Goal: Task Accomplishment & Management: Complete application form

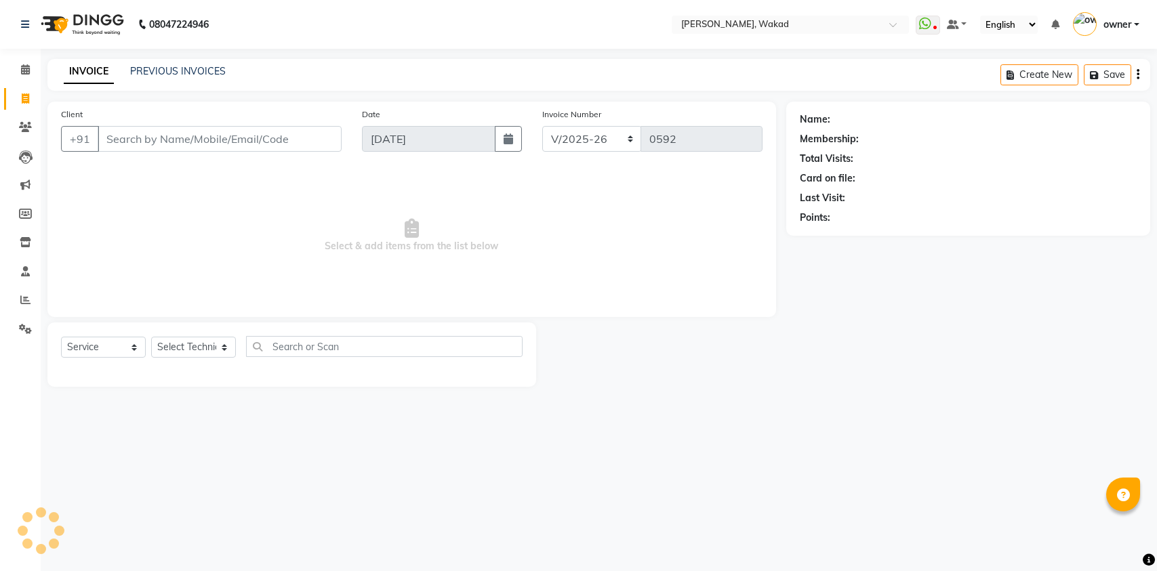
select select "7711"
select select "service"
click at [103, 140] on input "Client" at bounding box center [220, 139] width 244 height 26
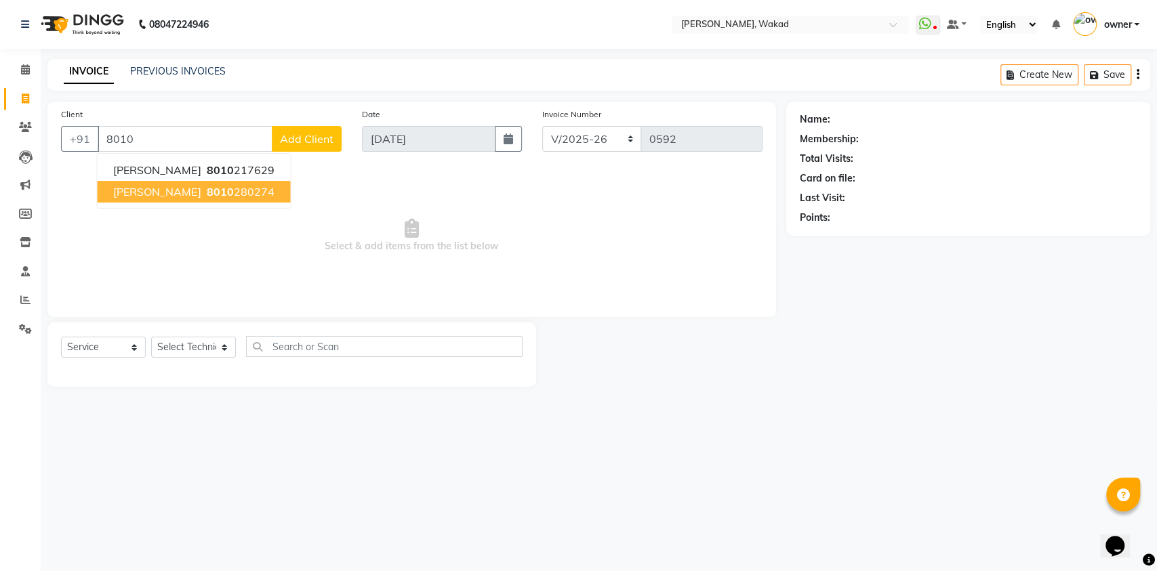
click at [206, 194] on span "8010" at bounding box center [219, 192] width 27 height 14
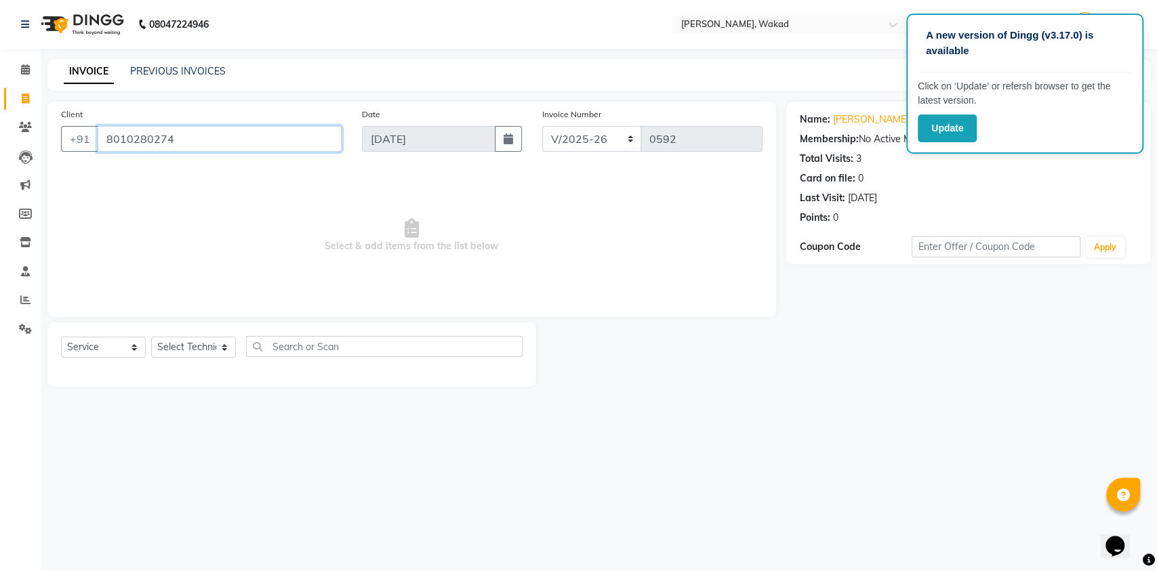
click at [191, 136] on input "8010280274" at bounding box center [220, 139] width 244 height 26
type input "8"
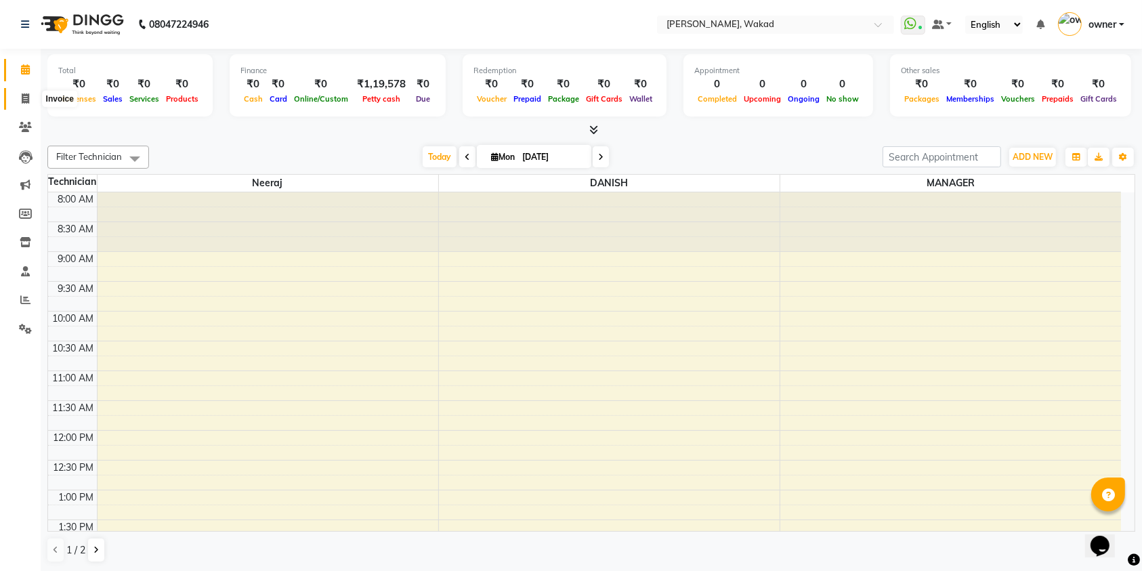
click at [22, 95] on icon at bounding box center [25, 99] width 7 height 10
select select "service"
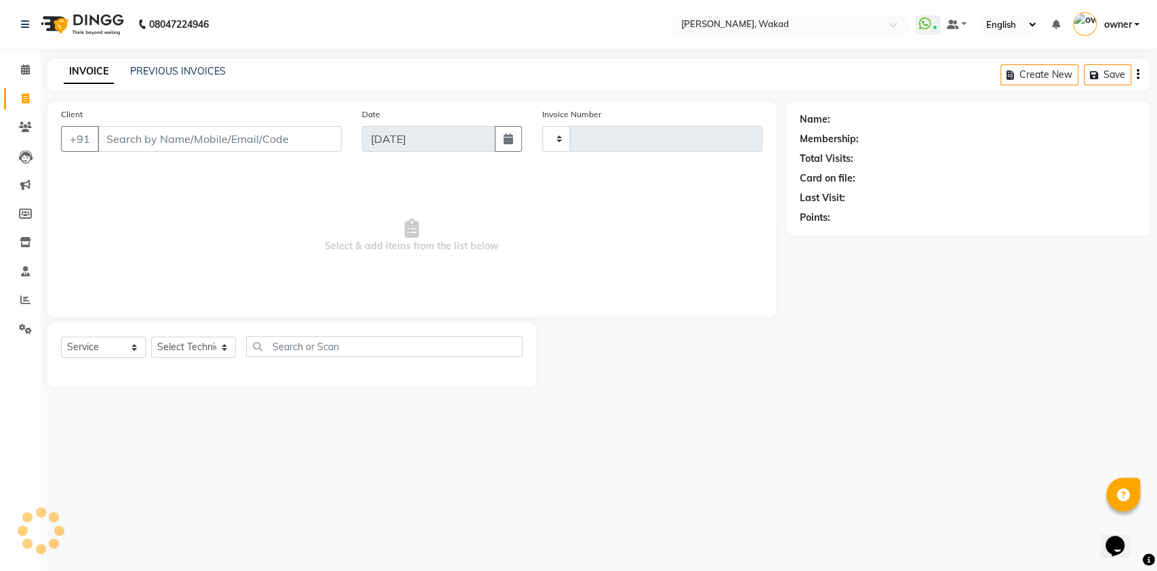
type input "0592"
select select "7711"
click at [186, 139] on input "Client" at bounding box center [220, 139] width 244 height 26
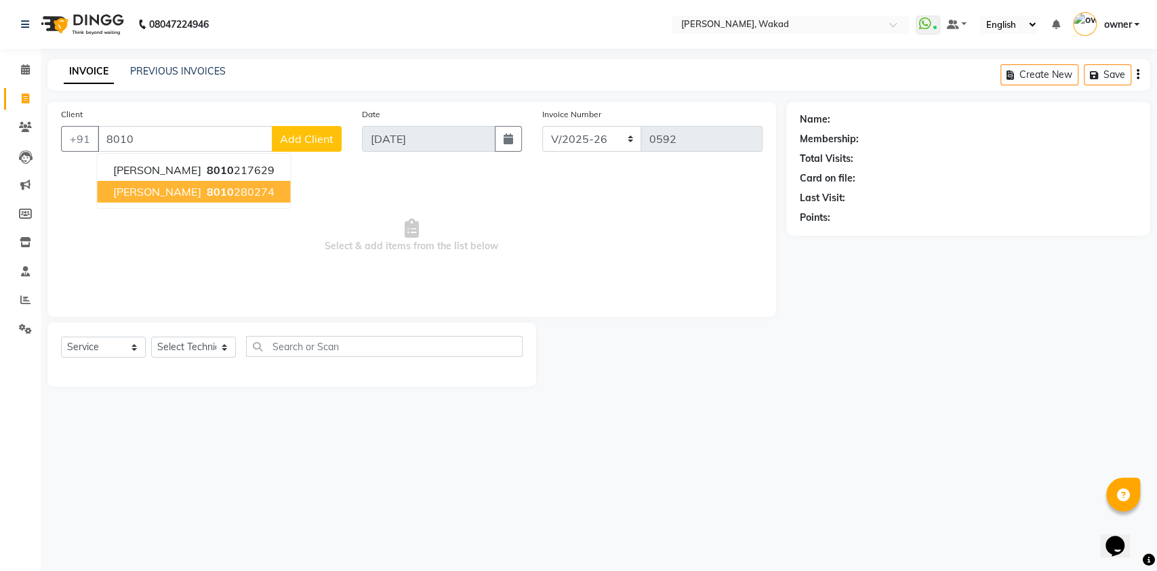
click at [171, 187] on button "asma shak 8010 280274" at bounding box center [193, 192] width 193 height 22
type input "8010280274"
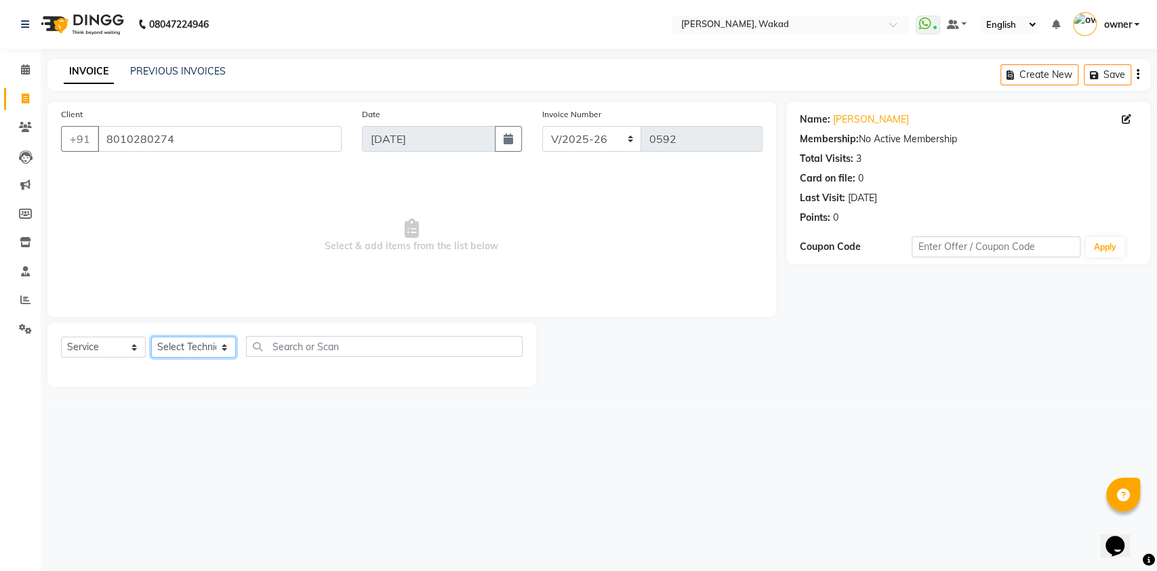
click at [196, 344] on select "Select Technician [DEMOGRAPHIC_DATA] MANAGER neeraj owner [PERSON_NAME]" at bounding box center [193, 347] width 85 height 21
select select "88369"
click at [151, 337] on select "Select Technician [DEMOGRAPHIC_DATA] MANAGER neeraj owner [PERSON_NAME]" at bounding box center [193, 347] width 85 height 21
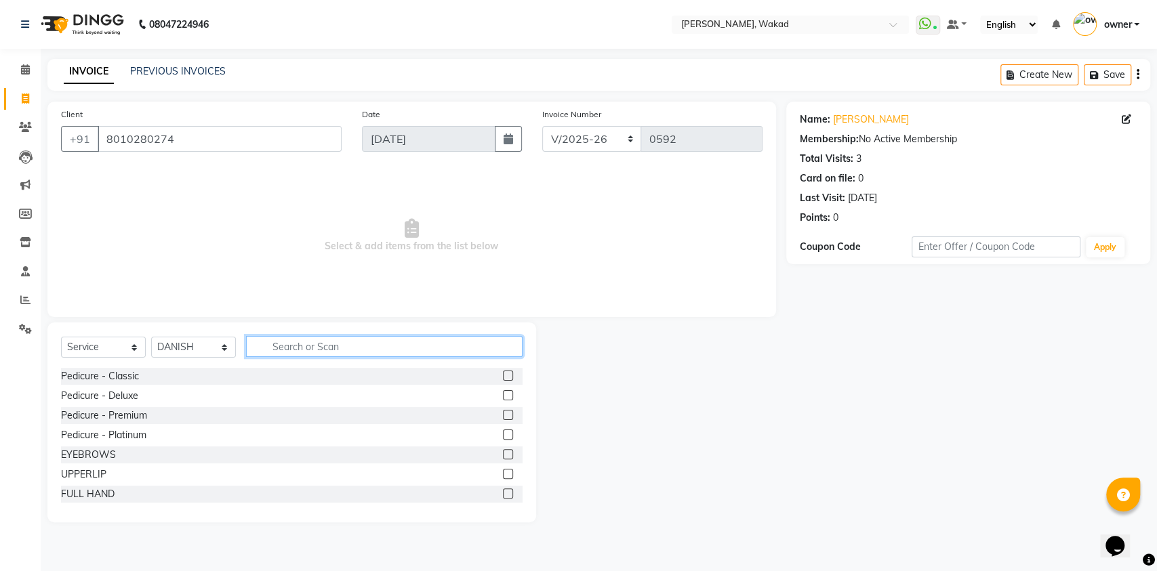
click at [316, 349] on input "text" at bounding box center [384, 346] width 276 height 21
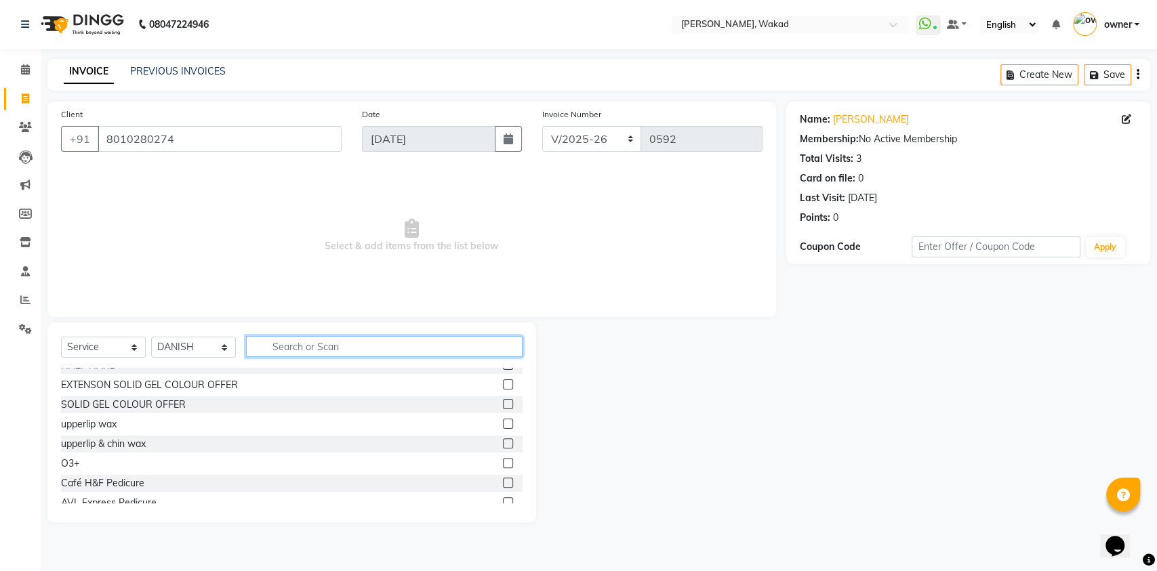
scroll to position [208, 0]
click at [301, 344] on input "text" at bounding box center [384, 346] width 276 height 21
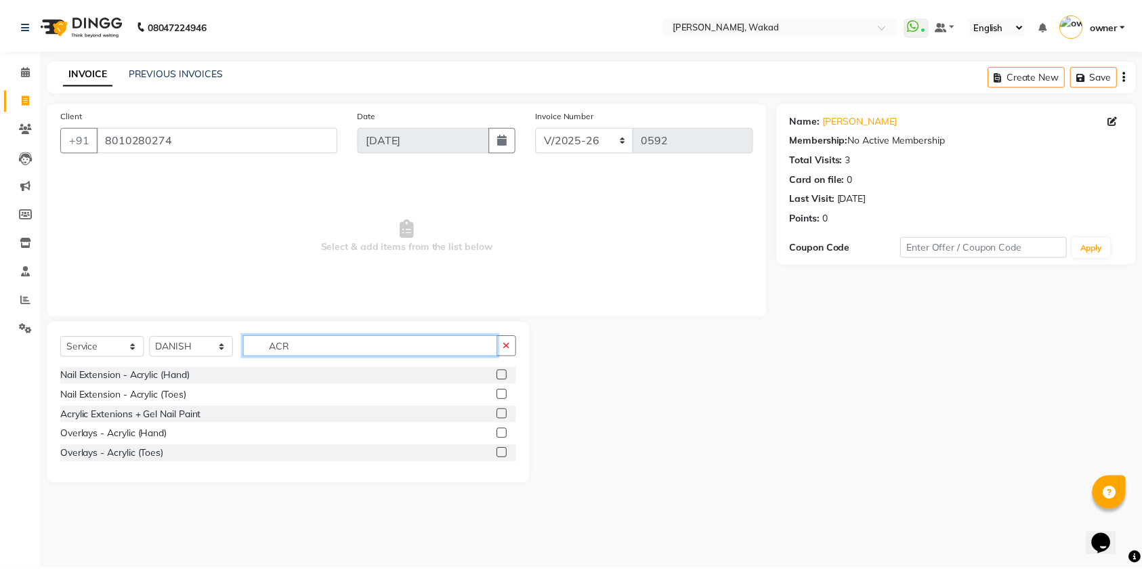
scroll to position [0, 0]
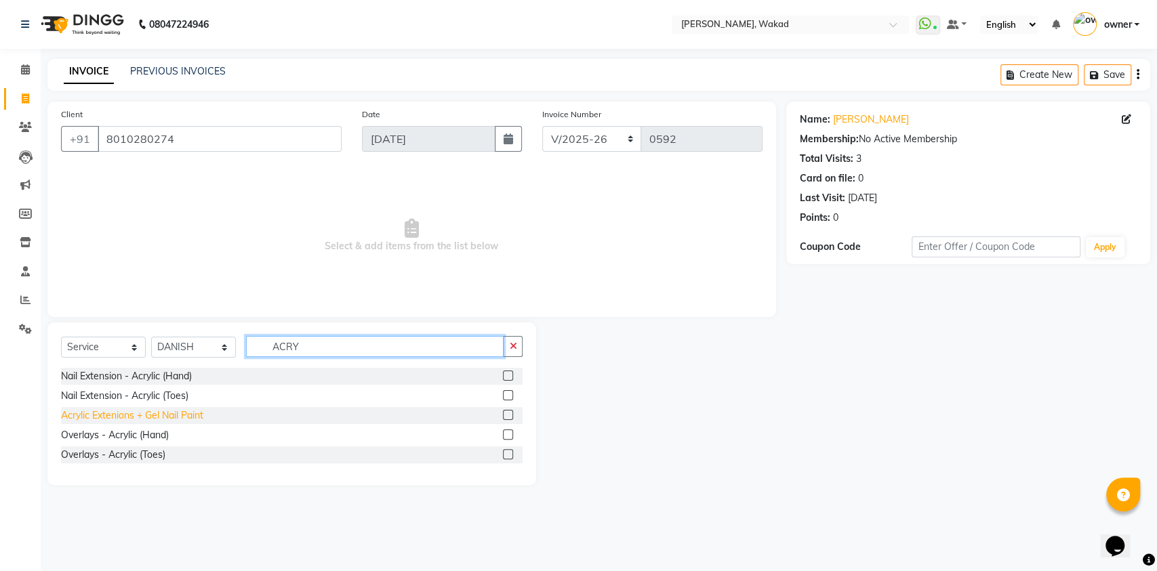
type input "ACRY"
click at [179, 414] on div "Acrylic Extenions + Gel Nail Paint" at bounding box center [132, 416] width 142 height 14
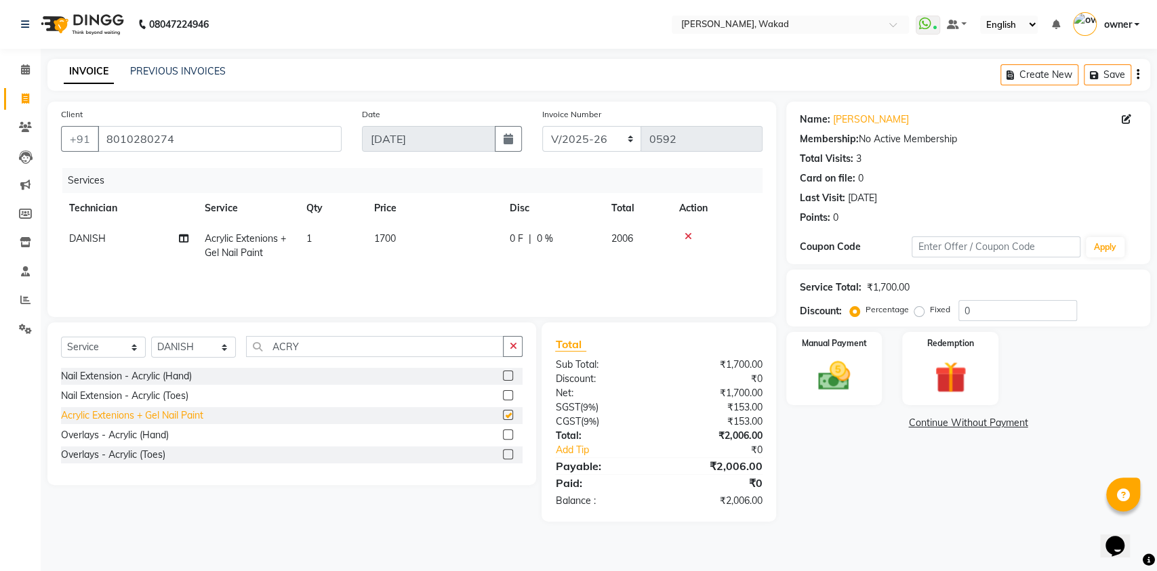
checkbox input "false"
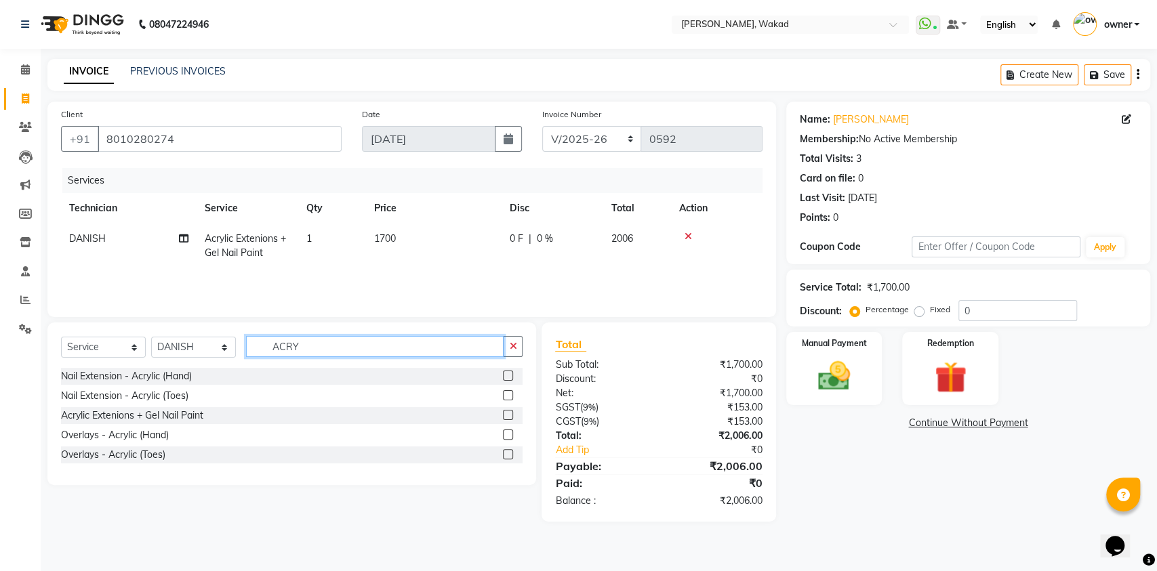
click at [311, 346] on input "ACRY" at bounding box center [374, 346] width 257 height 21
type input "A"
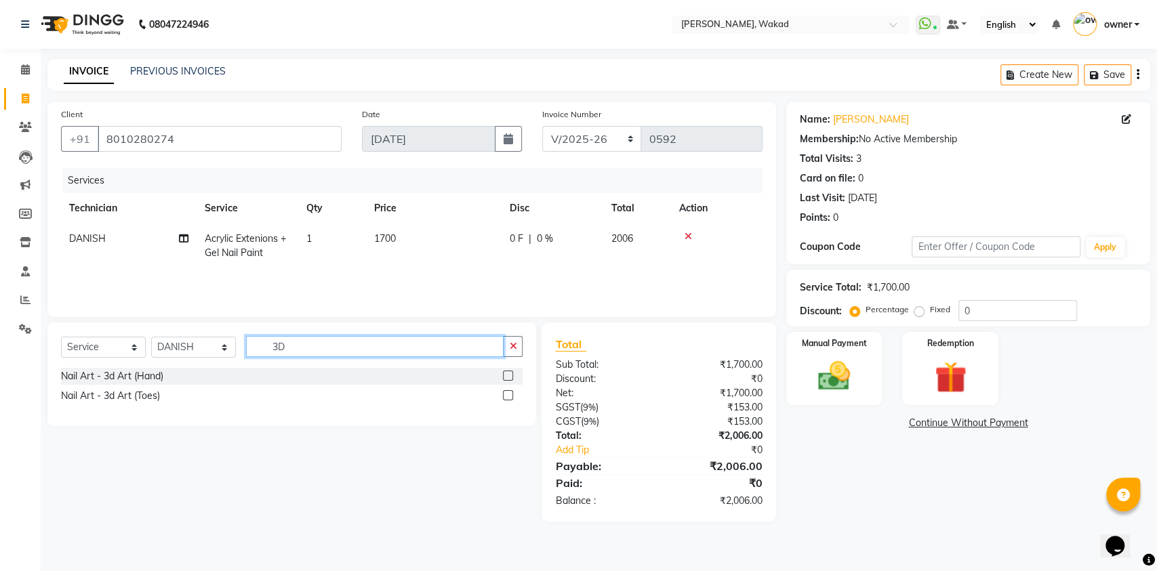
type input "3D"
click at [197, 375] on div "Nail Art - 3d Art (Hand)" at bounding box center [291, 376] width 461 height 17
click at [197, 371] on div "Nail Art - 3d Art (Hand)" at bounding box center [291, 376] width 461 height 17
click at [155, 374] on div "Nail Art - 3d Art (Hand)" at bounding box center [112, 376] width 102 height 14
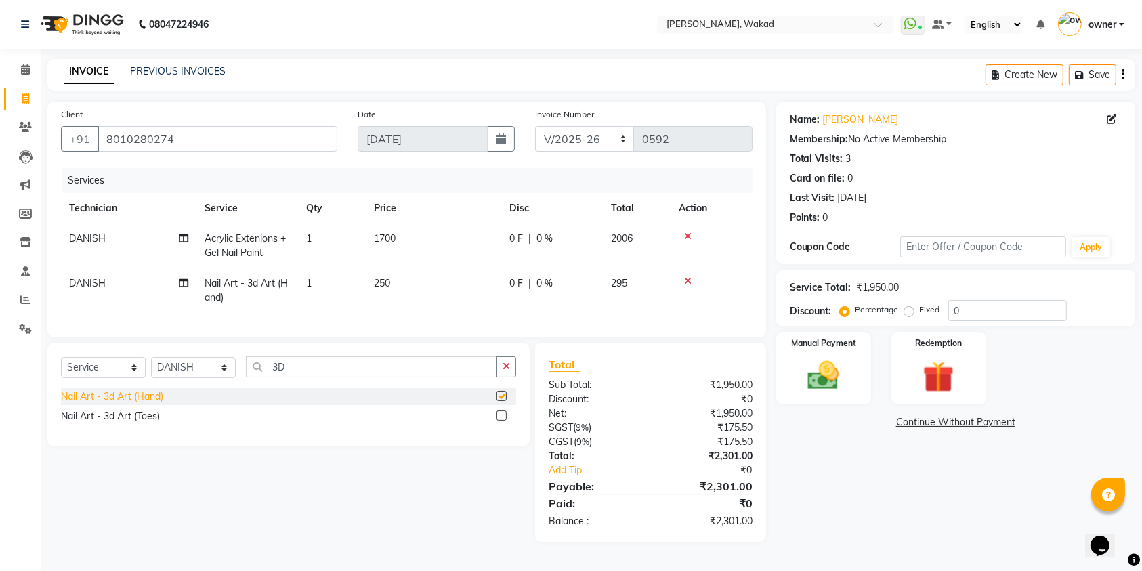
checkbox input "false"
click at [395, 274] on td "250" at bounding box center [434, 290] width 136 height 45
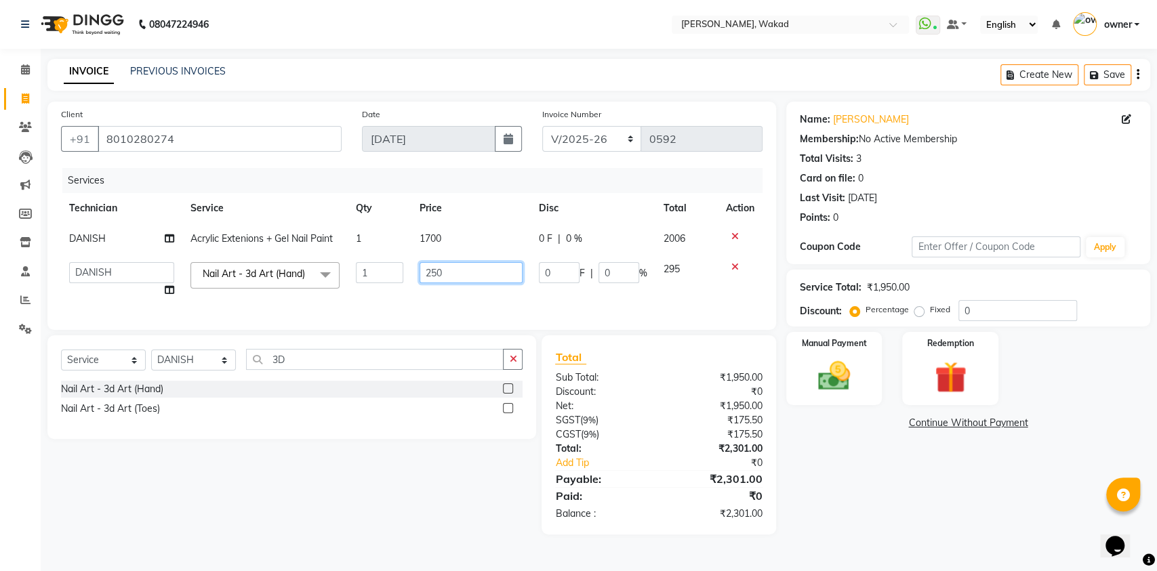
click at [444, 268] on input "250" at bounding box center [471, 272] width 104 height 21
type input "2"
type input "500"
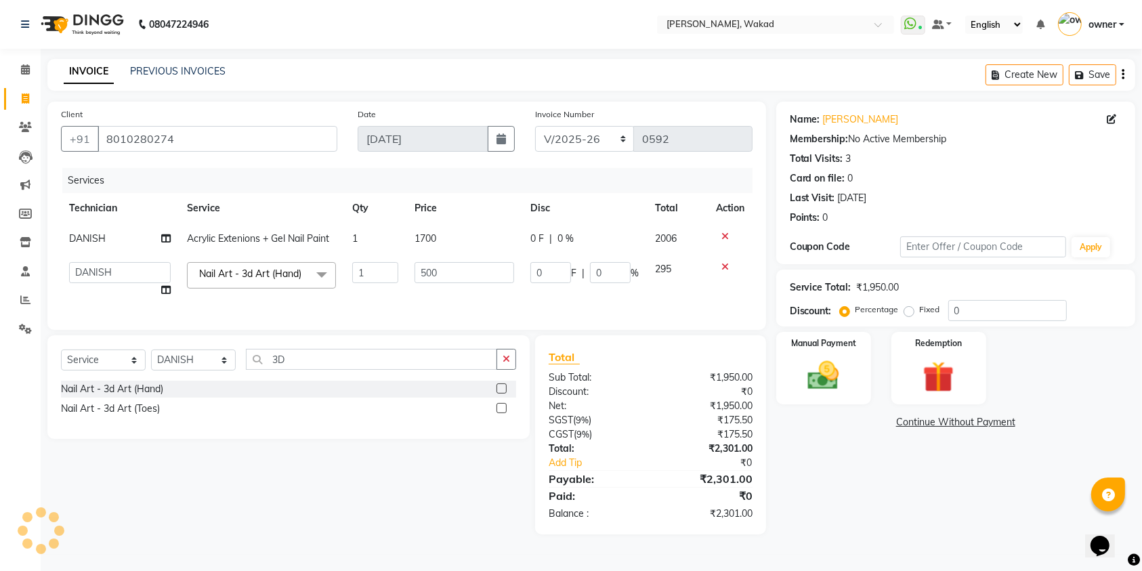
click at [683, 263] on tbody "DANISH Acrylic Extenions + Gel Nail Paint 1 1700 0 F | 0 % 2006 DANISH MANAGER …" at bounding box center [407, 265] width 692 height 82
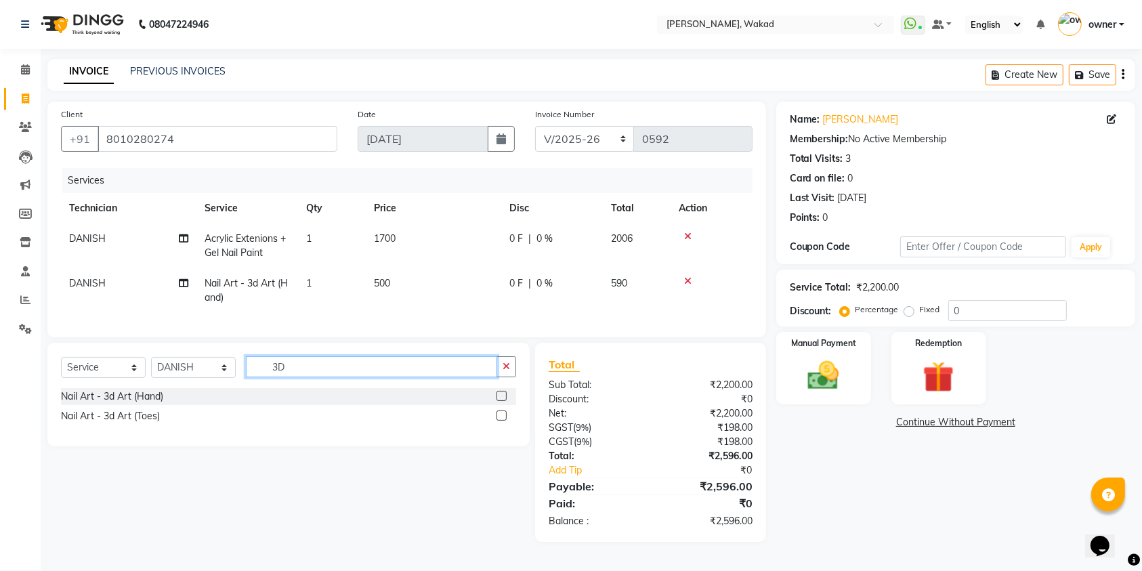
click at [287, 377] on input "3D" at bounding box center [371, 366] width 251 height 21
type input "3"
type input "G"
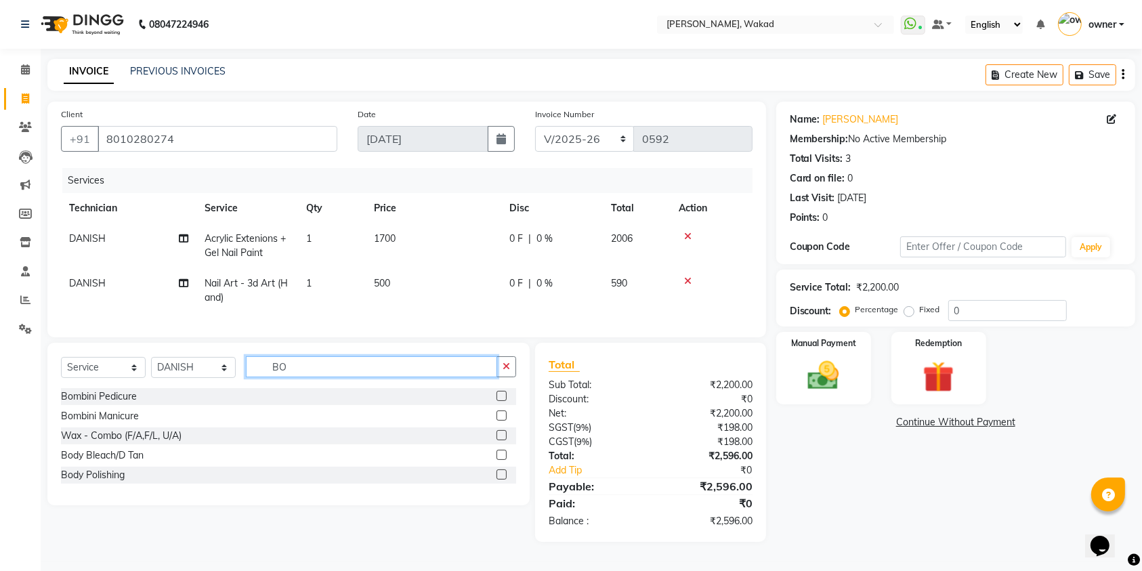
type input "B"
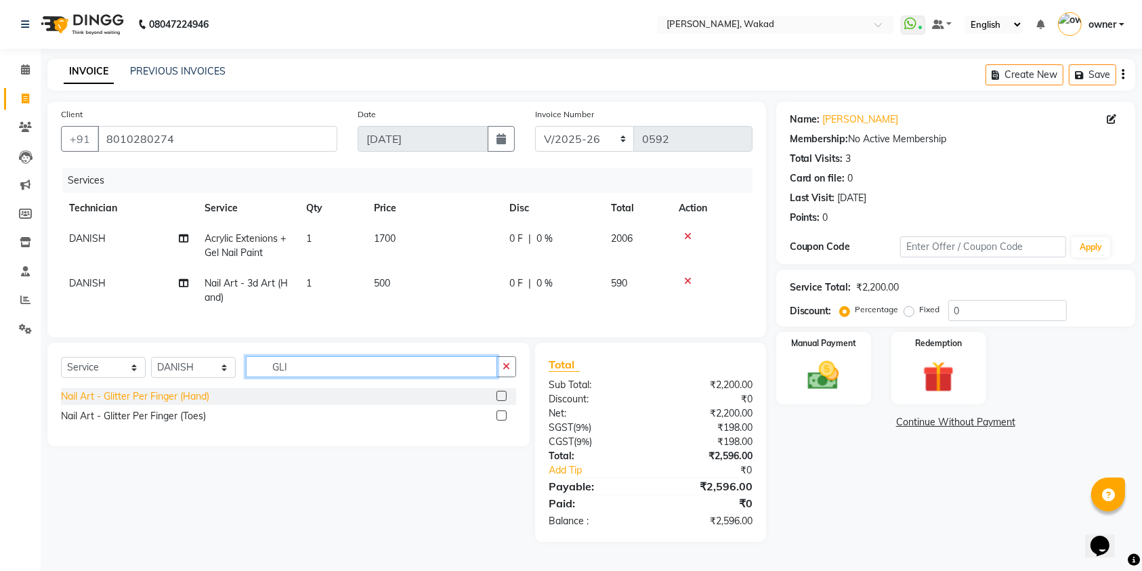
type input "GLI"
click at [164, 404] on div "Nail Art - Glitter Per Finger (Hand)" at bounding box center [135, 397] width 148 height 14
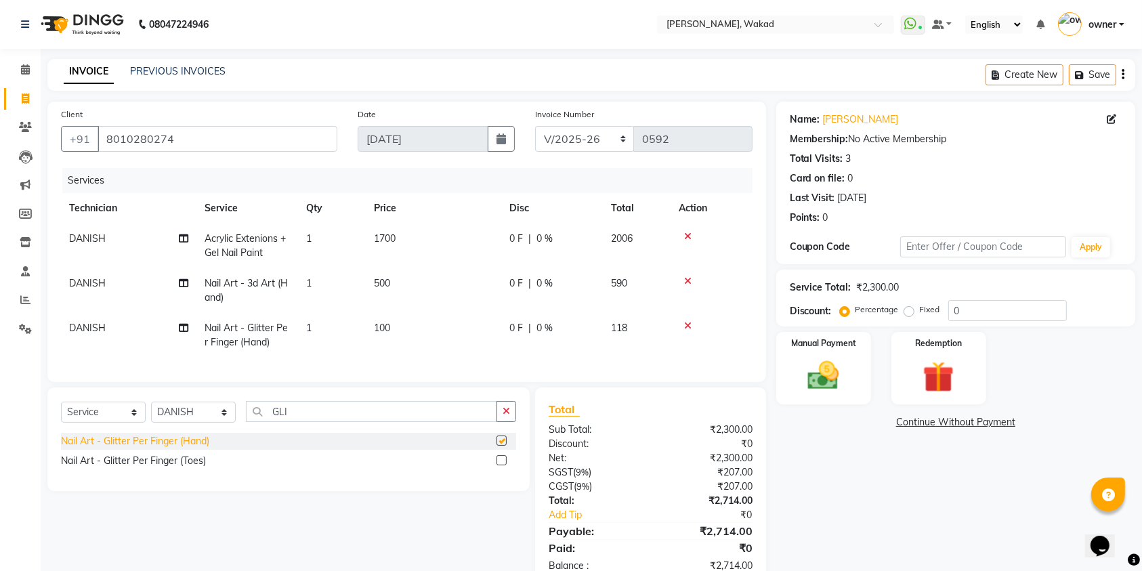
checkbox input "false"
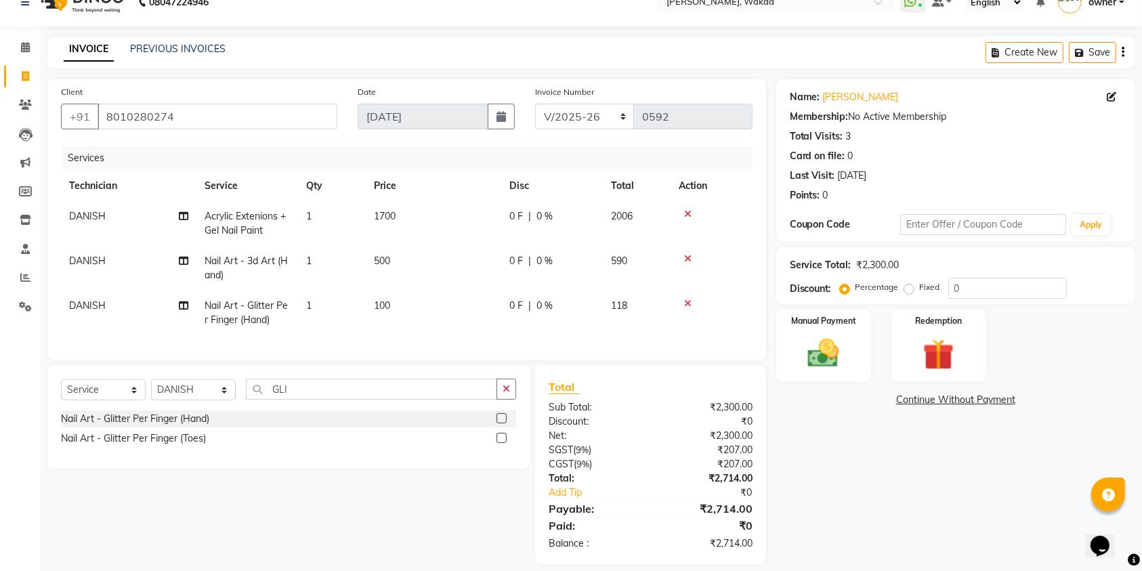
scroll to position [49, 0]
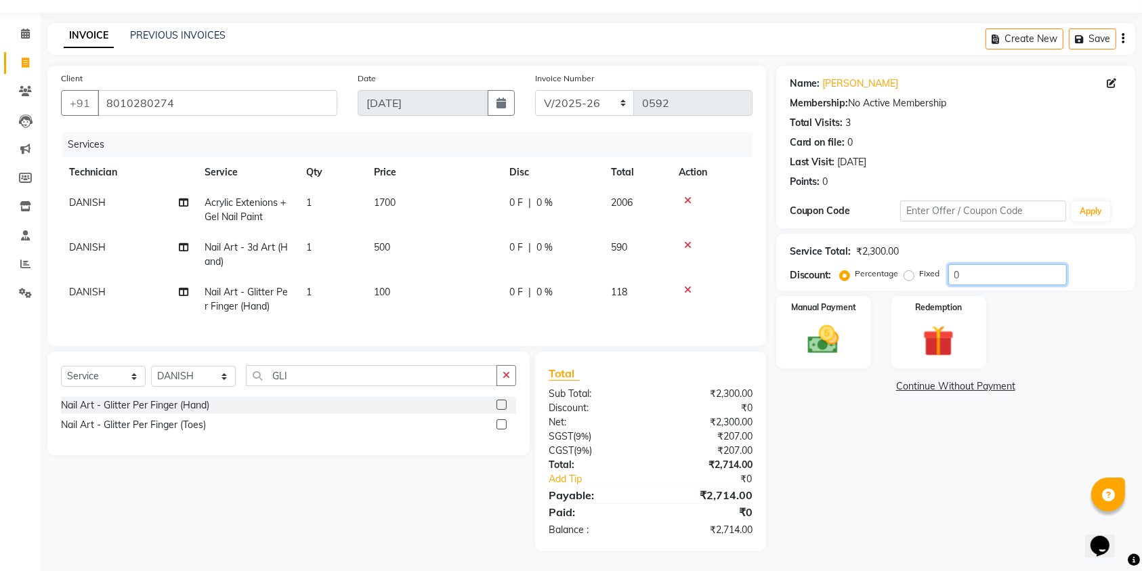
click at [974, 264] on input "0" at bounding box center [1008, 274] width 119 height 21
click at [959, 264] on input "025" at bounding box center [1008, 274] width 119 height 21
type input "25"
click at [920, 268] on label "Fixed" at bounding box center [930, 274] width 20 height 12
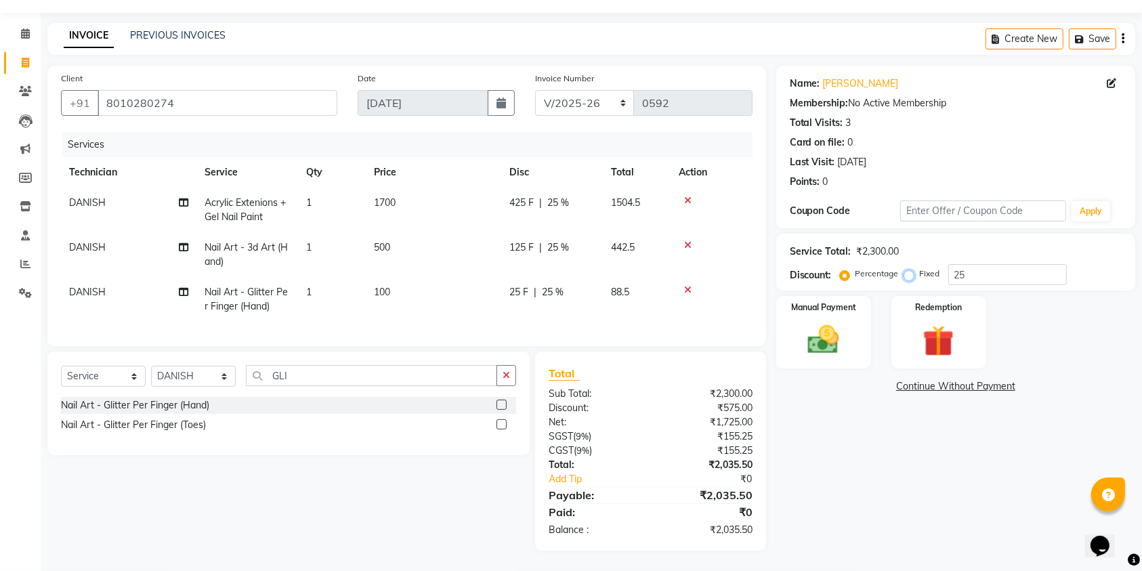
click at [909, 269] on input "Fixed" at bounding box center [911, 273] width 9 height 9
radio input "true"
click at [954, 264] on input "25" at bounding box center [1008, 274] width 119 height 21
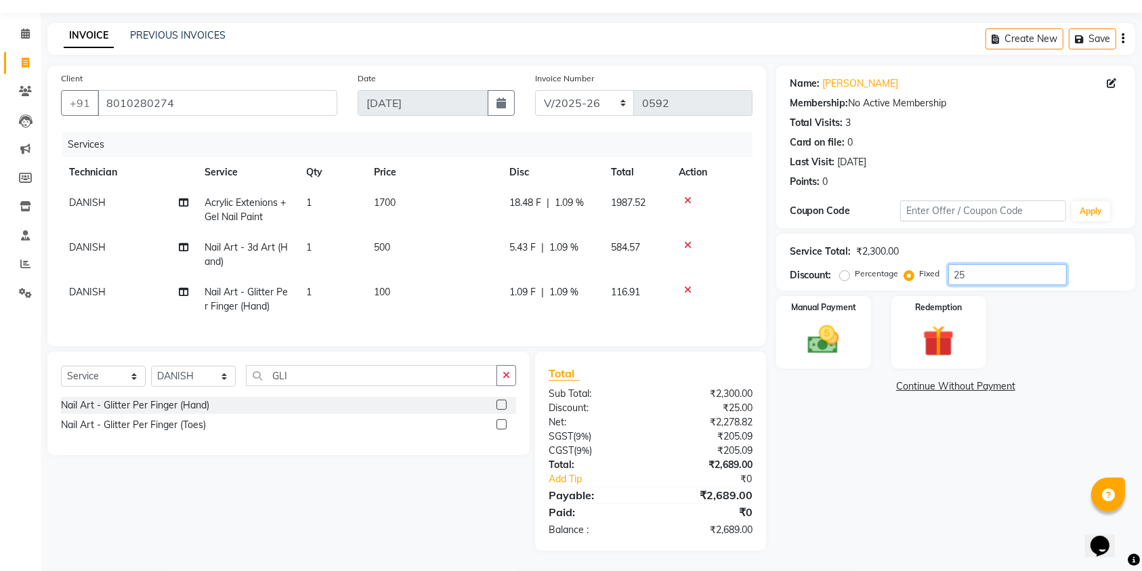
click at [975, 264] on input "25" at bounding box center [1008, 274] width 119 height 21
type input "25"
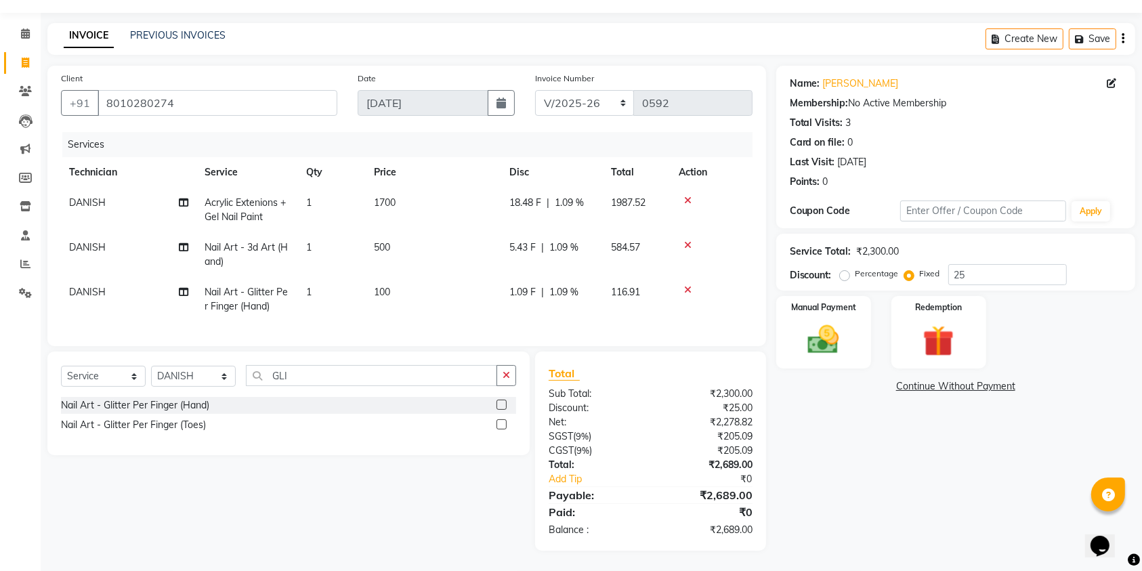
click at [879, 268] on label "Percentage" at bounding box center [877, 274] width 43 height 12
click at [852, 269] on input "Percentage" at bounding box center [847, 273] width 9 height 9
radio input "true"
click at [974, 264] on input "25" at bounding box center [1008, 274] width 119 height 21
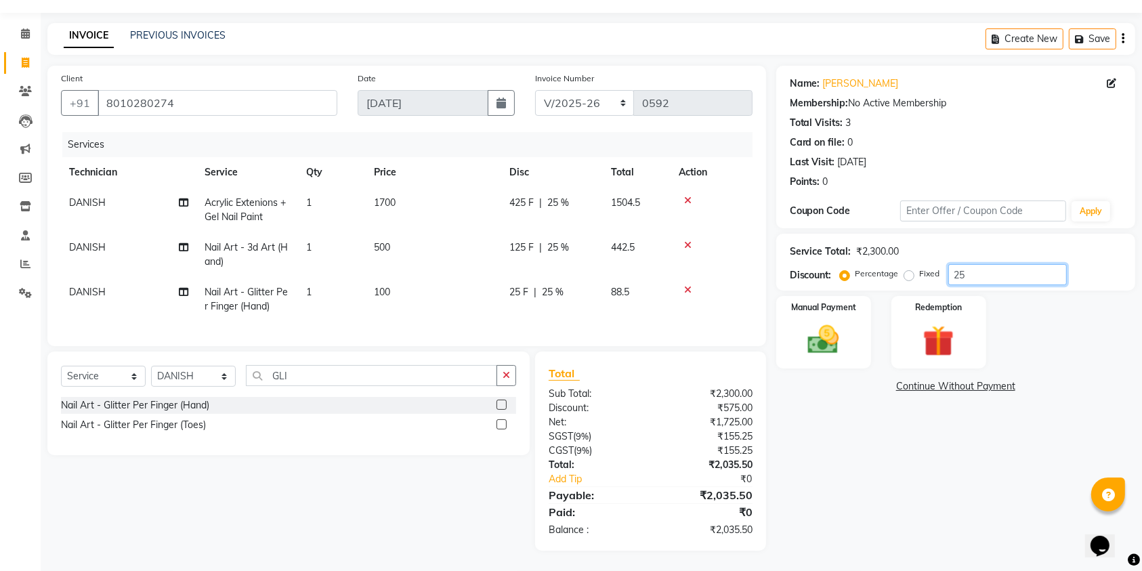
click at [974, 264] on input "25" at bounding box center [1008, 274] width 119 height 21
click at [917, 266] on div "Fixed" at bounding box center [923, 274] width 33 height 16
click at [920, 268] on label "Fixed" at bounding box center [930, 274] width 20 height 12
click at [912, 269] on input "Fixed" at bounding box center [911, 273] width 9 height 9
radio input "true"
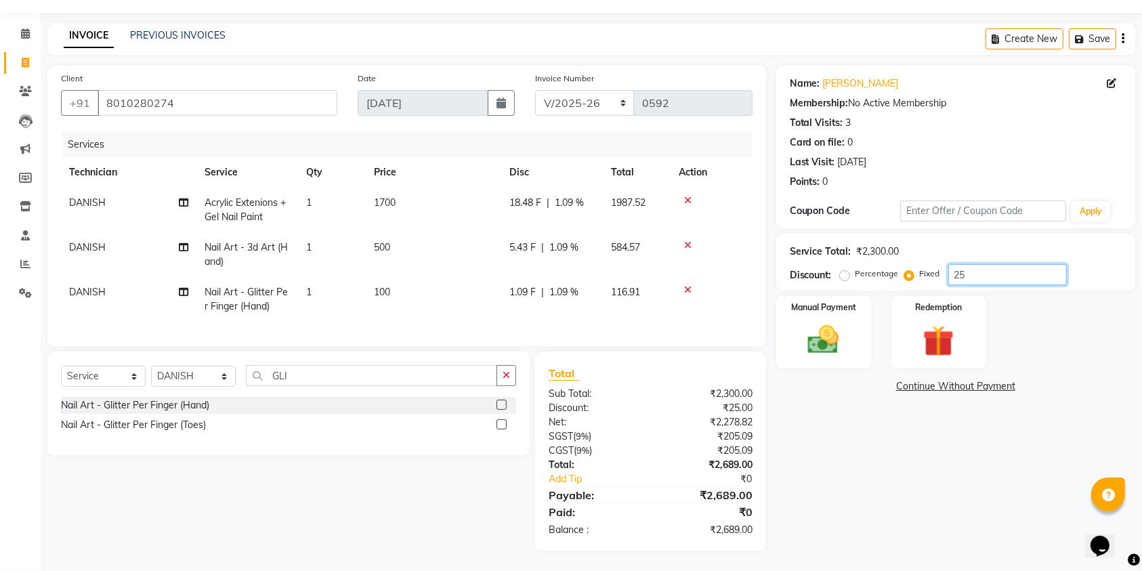
click at [1052, 264] on input "25" at bounding box center [1008, 274] width 119 height 21
type input "678"
click at [827, 321] on img at bounding box center [823, 339] width 53 height 37
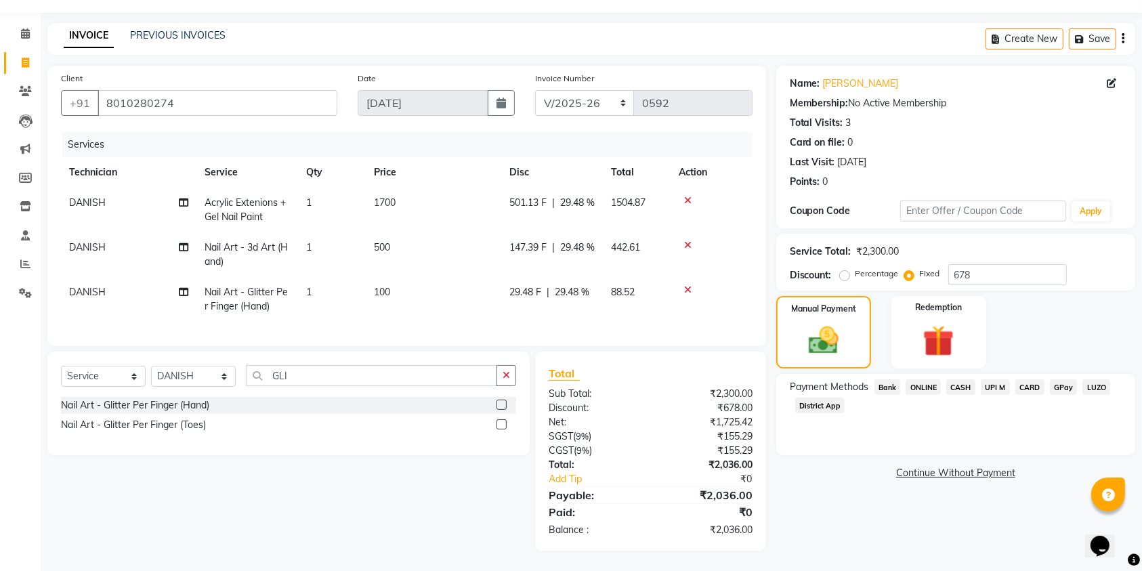
click at [915, 379] on span "ONLINE" at bounding box center [923, 387] width 35 height 16
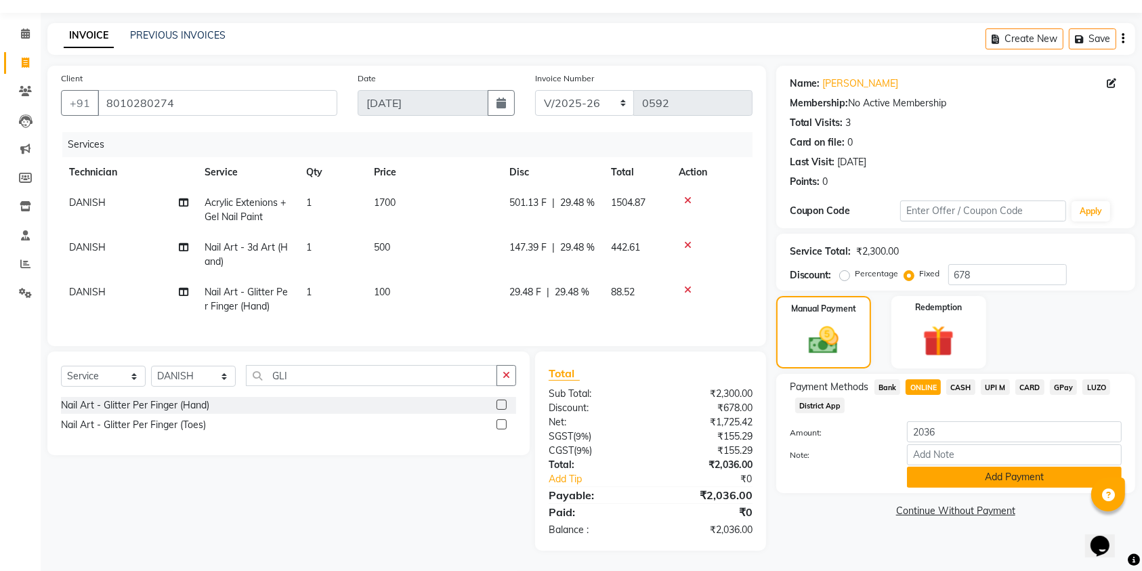
click at [939, 467] on button "Add Payment" at bounding box center [1014, 477] width 215 height 21
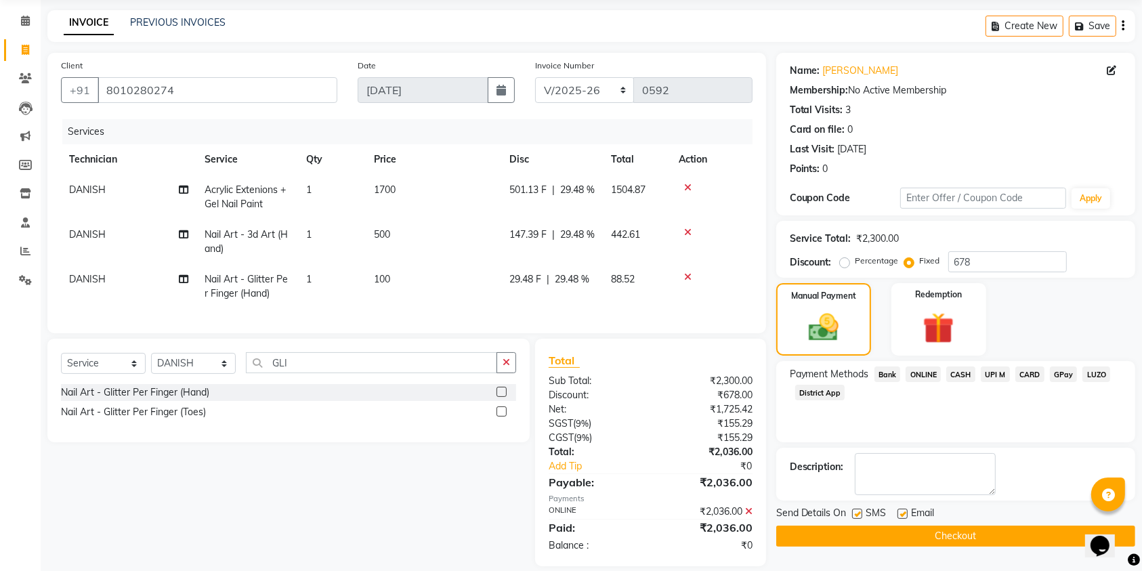
click at [924, 533] on button "Checkout" at bounding box center [955, 536] width 359 height 21
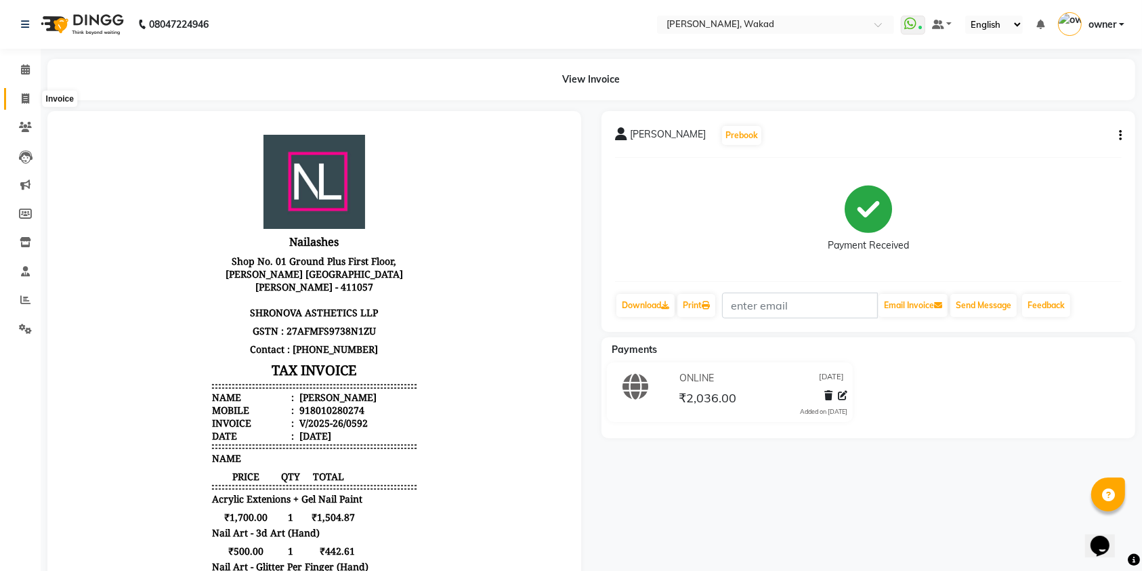
click at [22, 98] on icon at bounding box center [25, 99] width 7 height 10
select select "service"
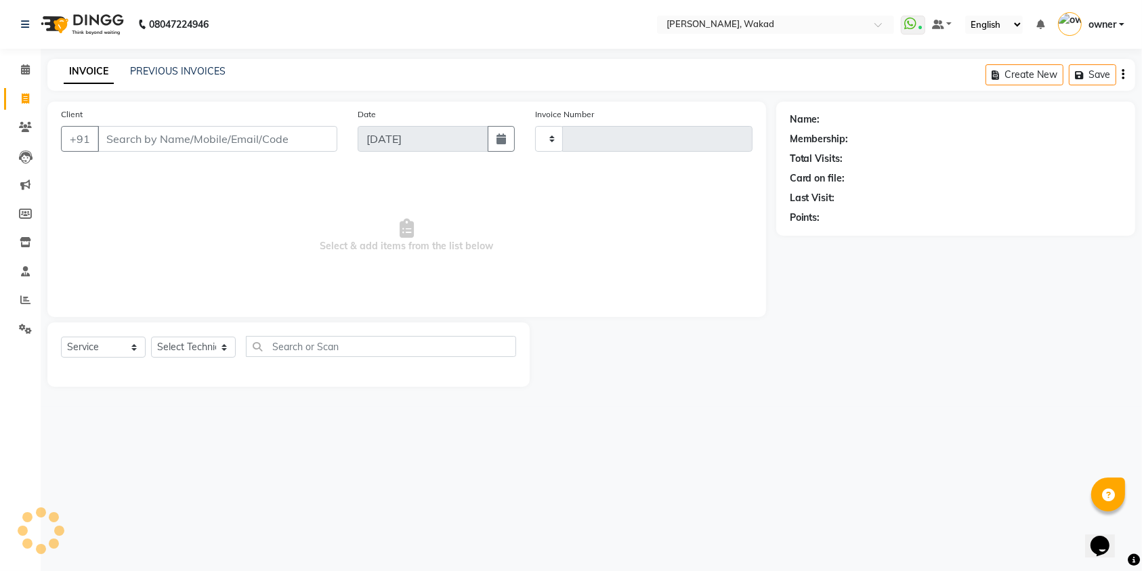
type input "0594"
select select "7711"
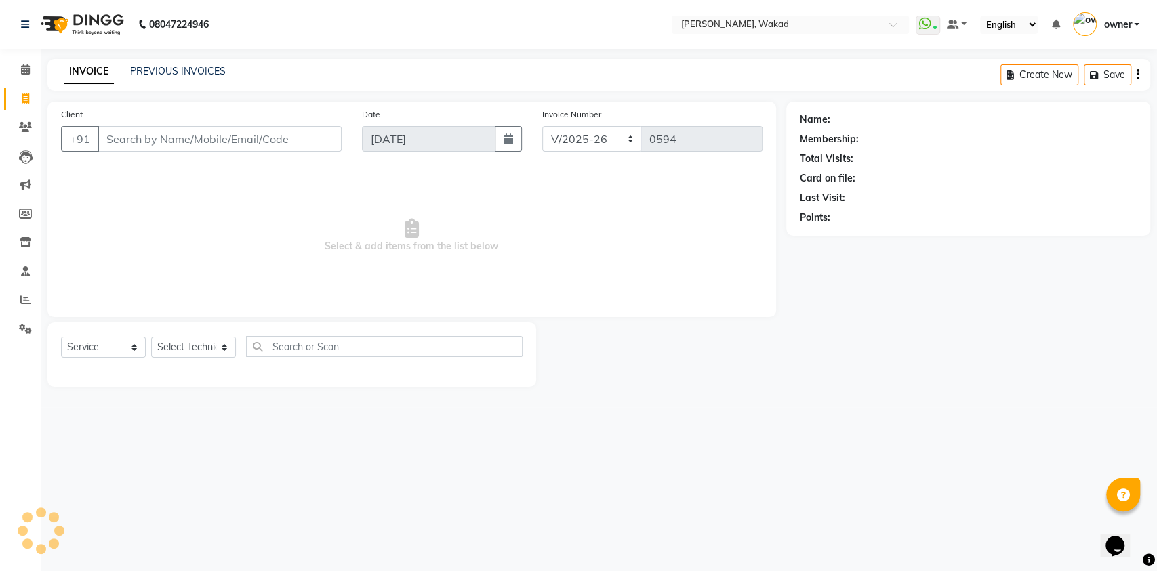
click at [217, 138] on input "Client" at bounding box center [220, 139] width 244 height 26
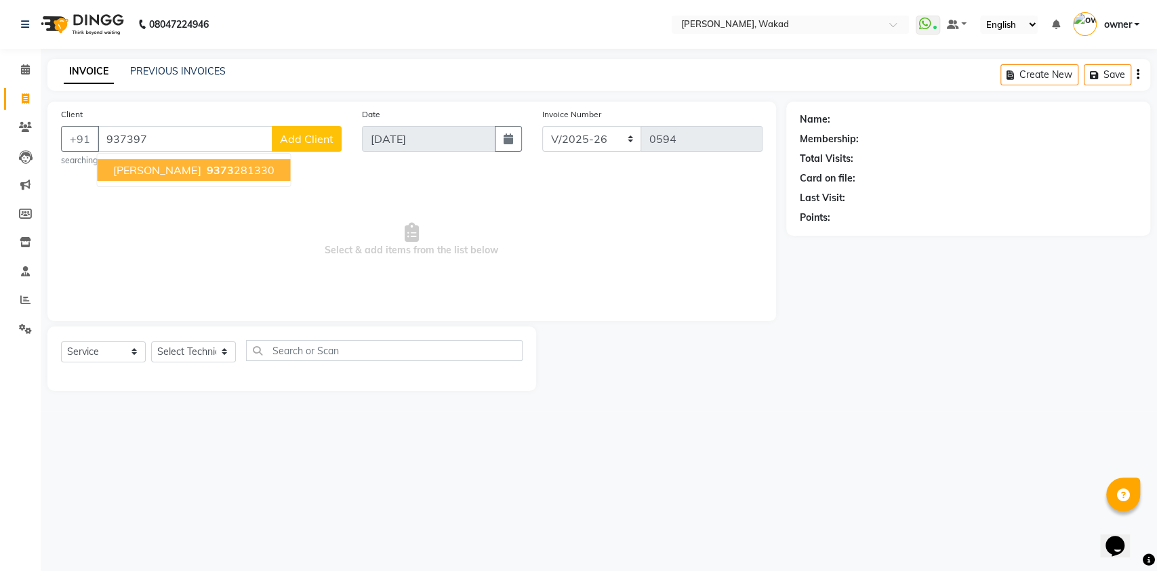
click at [217, 138] on input "937397" at bounding box center [185, 139] width 175 height 26
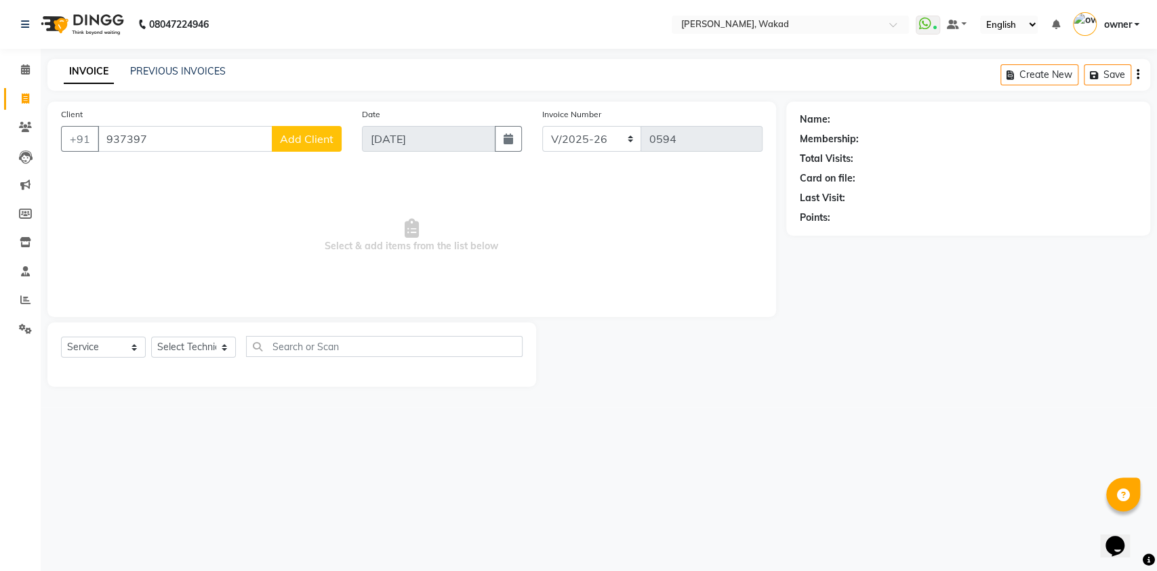
click at [217, 138] on input "937397" at bounding box center [185, 139] width 175 height 26
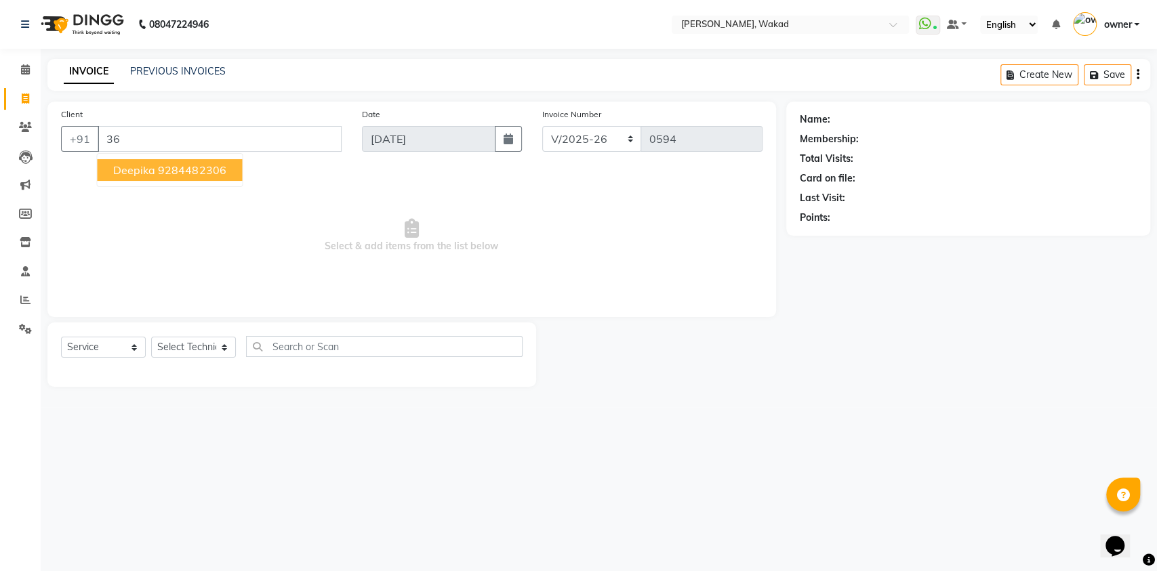
type input "3"
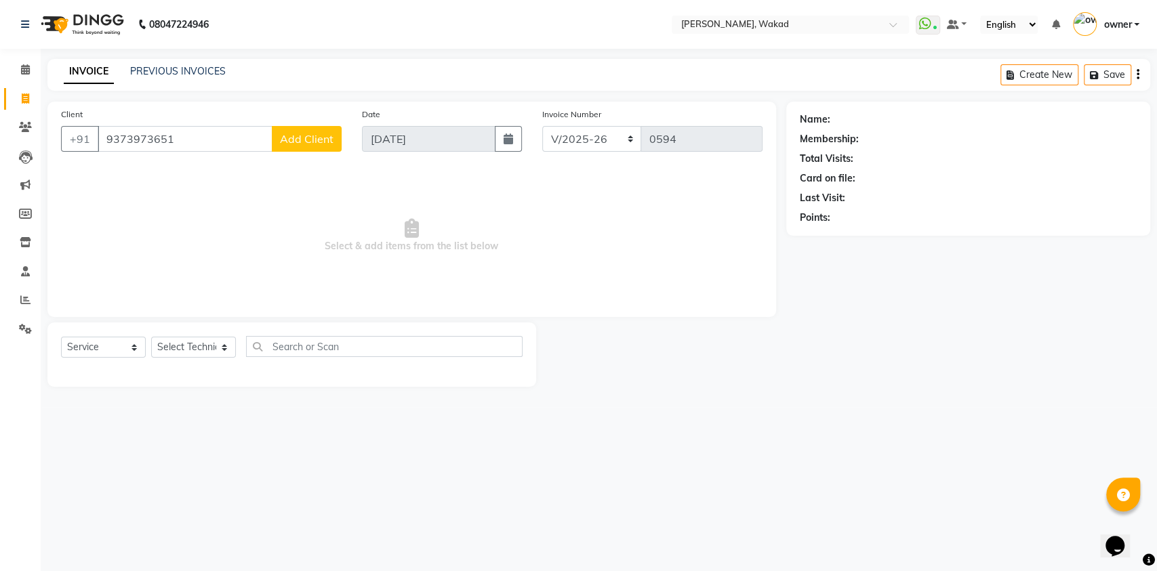
type input "9373973651"
click at [301, 140] on span "Add Client" at bounding box center [307, 139] width 54 height 14
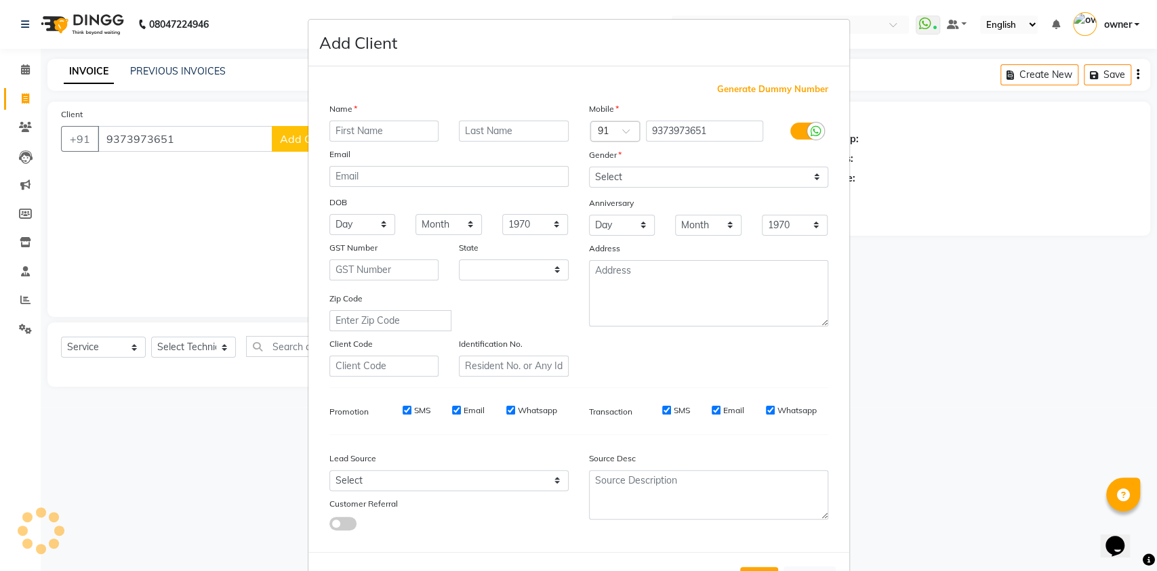
select select "21"
type input "b"
type input "Bela"
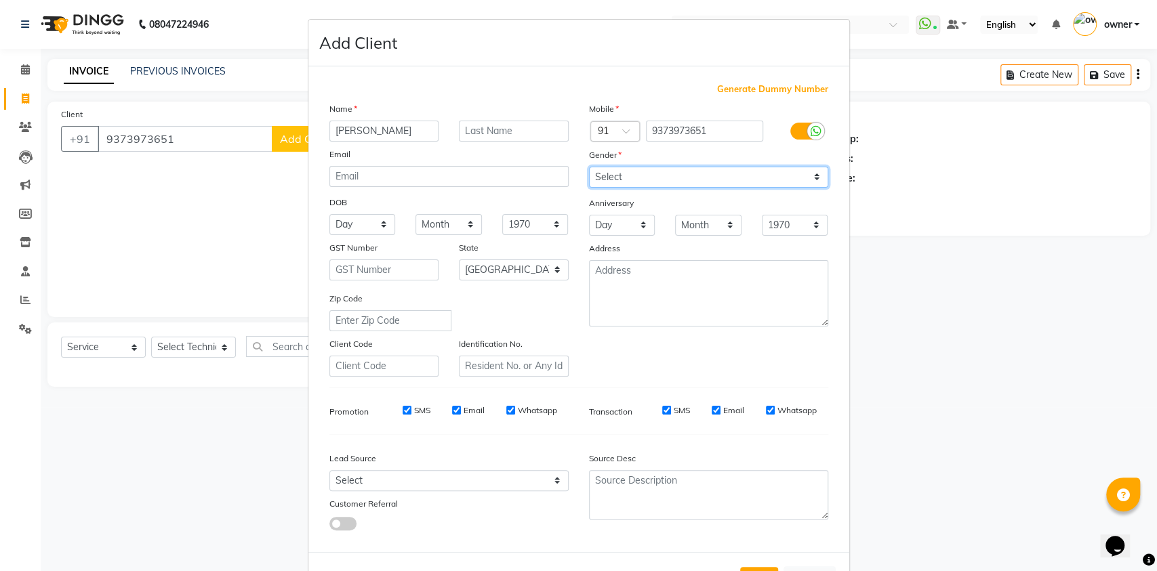
click at [741, 175] on select "Select Male Female Other Prefer Not To Say" at bounding box center [708, 177] width 239 height 21
select select "female"
click at [589, 167] on select "Select Male Female Other Prefer Not To Say" at bounding box center [708, 177] width 239 height 21
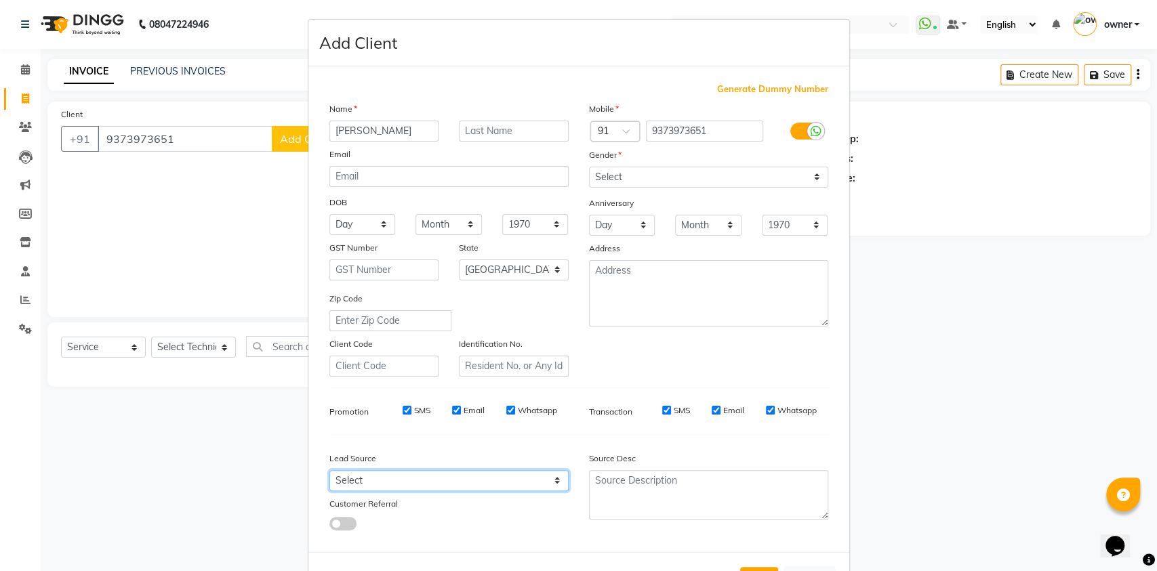
click at [453, 480] on select "Select Walk-in Referral Internet Friend Word of Mouth Advertisement Facebook Ju…" at bounding box center [448, 480] width 239 height 21
click at [329, 470] on select "Select Walk-in Referral Internet Friend Word of Mouth Advertisement Facebook Ju…" at bounding box center [448, 480] width 239 height 21
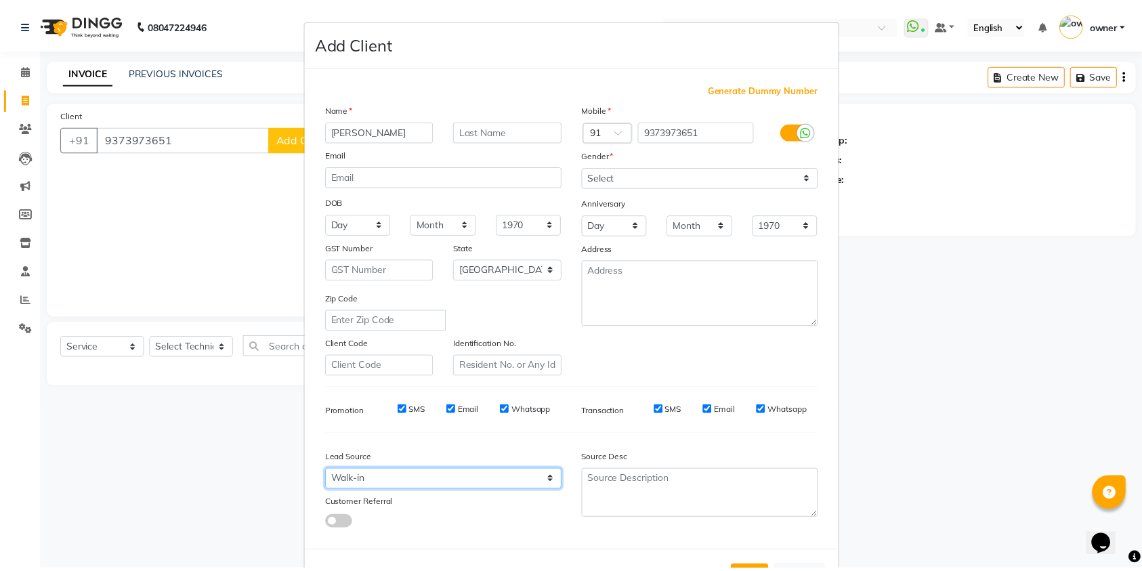
scroll to position [51, 0]
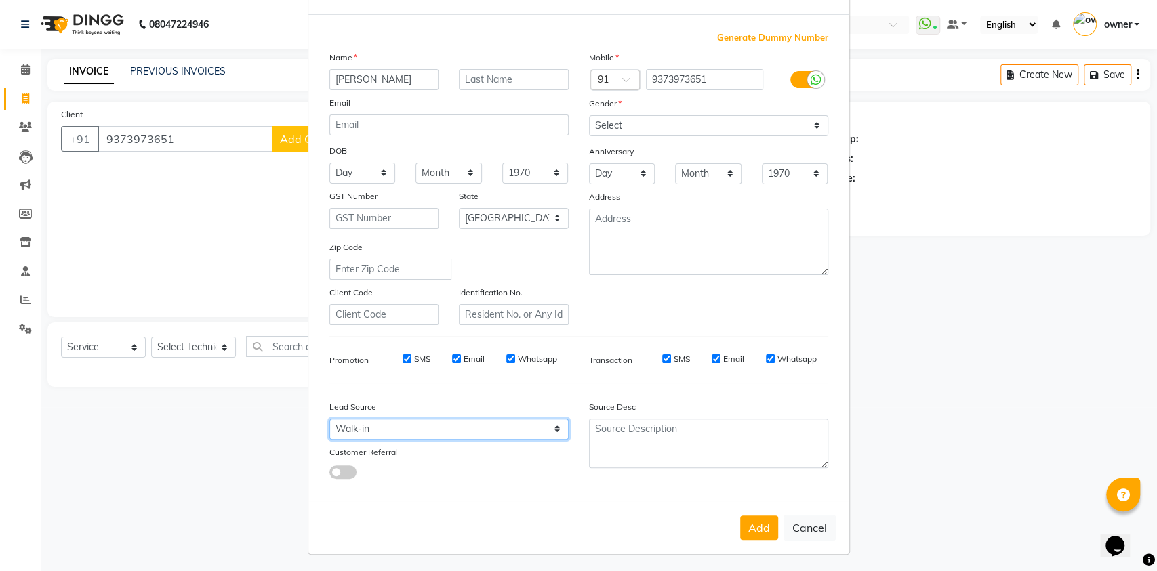
click at [535, 432] on select "Select Walk-in Referral Internet Friend Word of Mouth Advertisement Facebook Ju…" at bounding box center [448, 429] width 239 height 21
select select "52007"
click at [329, 419] on select "Select Walk-in Referral Internet Friend Word of Mouth Advertisement Facebook Ju…" at bounding box center [448, 429] width 239 height 21
click at [459, 210] on select "Select Andaman and Nicobar Islands Andhra Pradesh Arunachal Pradesh Assam Bihar…" at bounding box center [514, 218] width 110 height 21
select select "22"
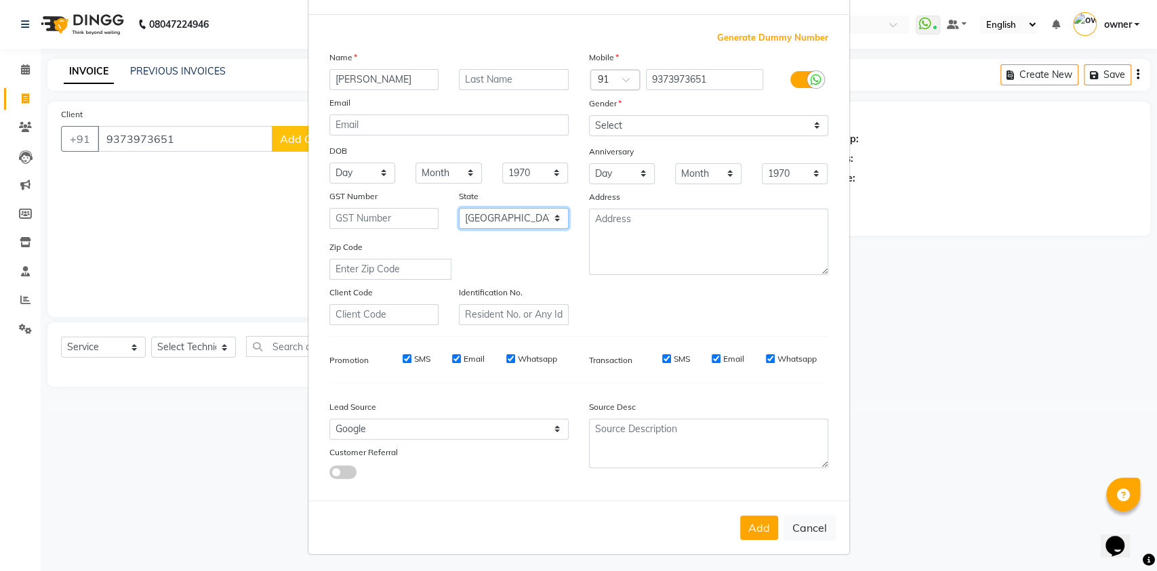
click at [459, 208] on select "Select Andaman and Nicobar Islands Andhra Pradesh Arunachal Pradesh Assam Bihar…" at bounding box center [514, 218] width 110 height 21
click at [757, 520] on button "Add" at bounding box center [759, 528] width 38 height 24
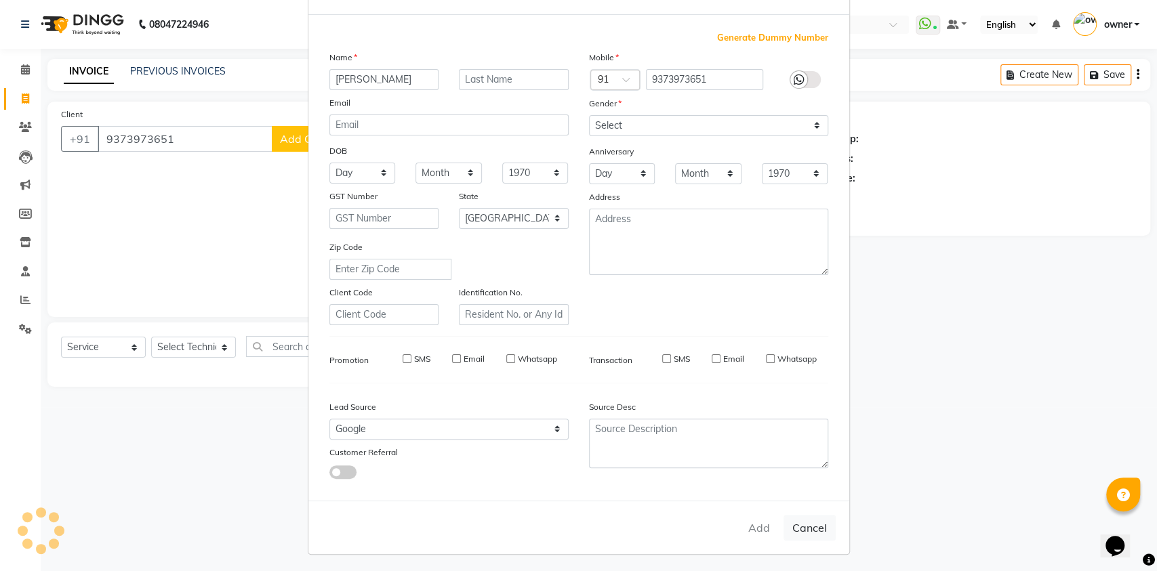
select select
select select "null"
select select
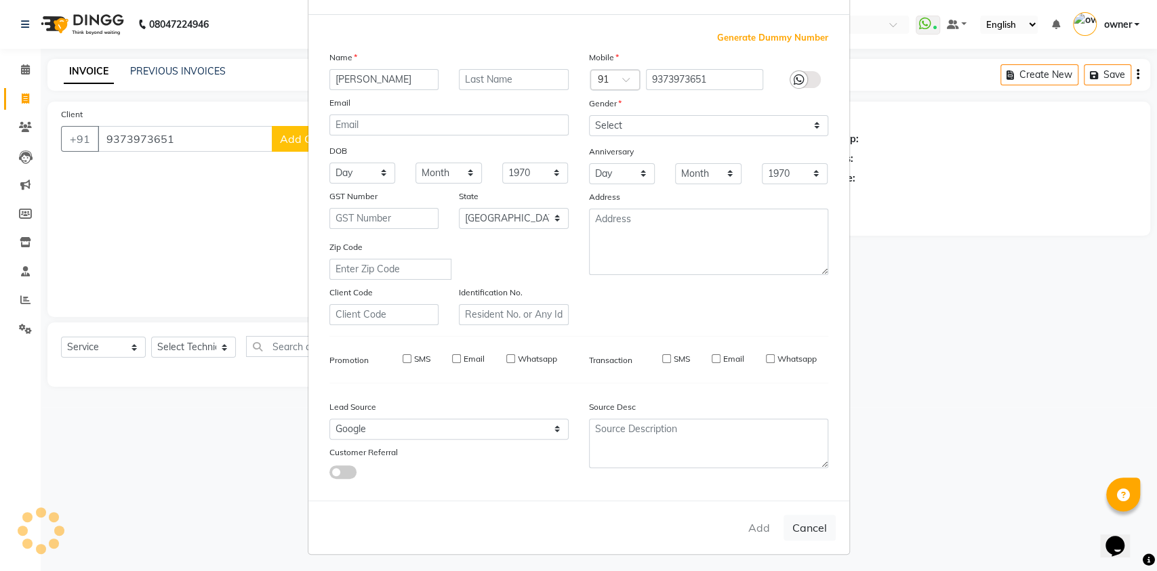
select select
checkbox input "false"
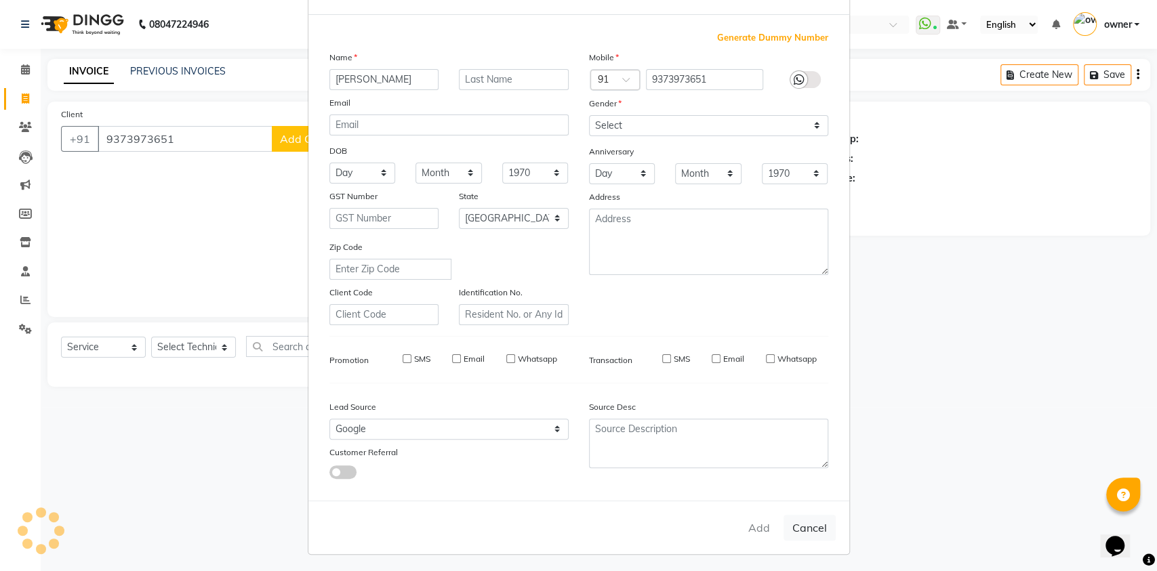
checkbox input "false"
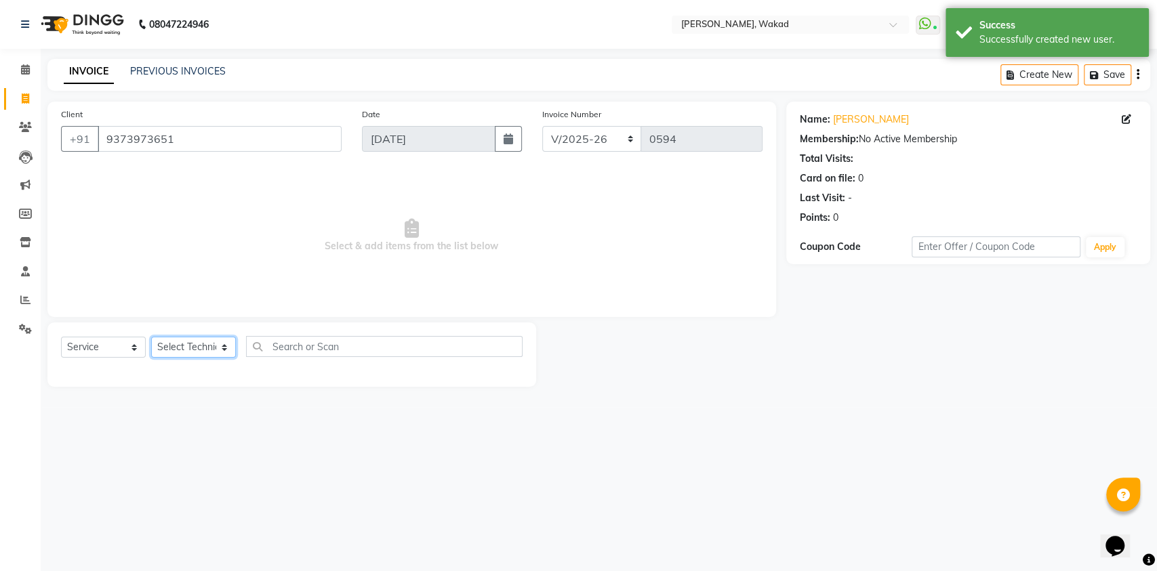
click at [196, 350] on select "Select Technician [DEMOGRAPHIC_DATA] MANAGER neeraj owner [PERSON_NAME]" at bounding box center [193, 347] width 85 height 21
select select "69708"
click at [151, 337] on select "Select Technician [DEMOGRAPHIC_DATA] MANAGER neeraj owner [PERSON_NAME]" at bounding box center [193, 347] width 85 height 21
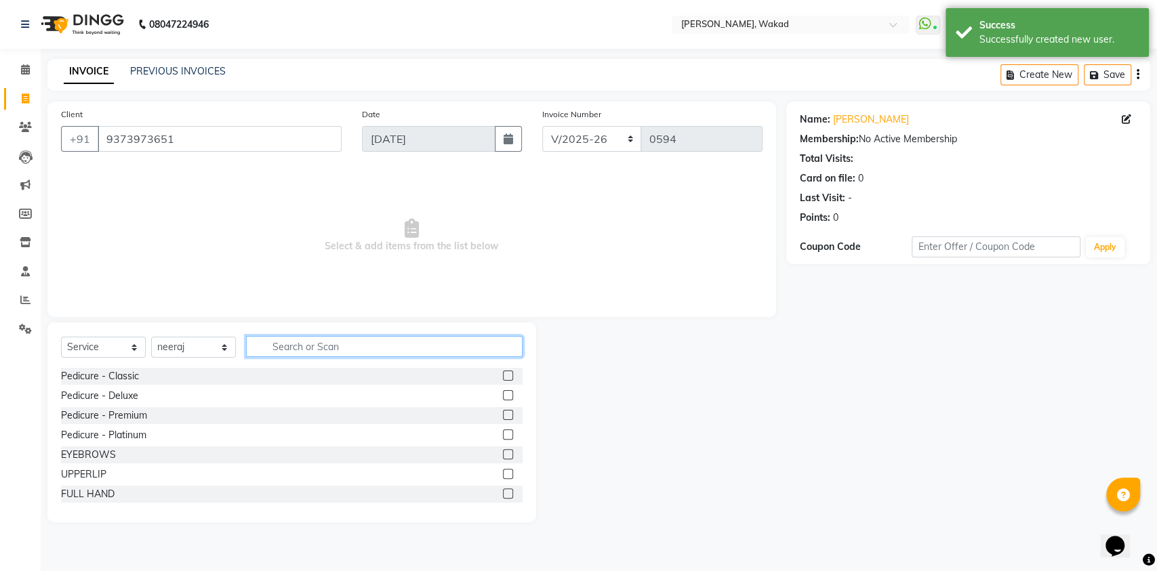
click at [327, 339] on input "text" at bounding box center [384, 346] width 276 height 21
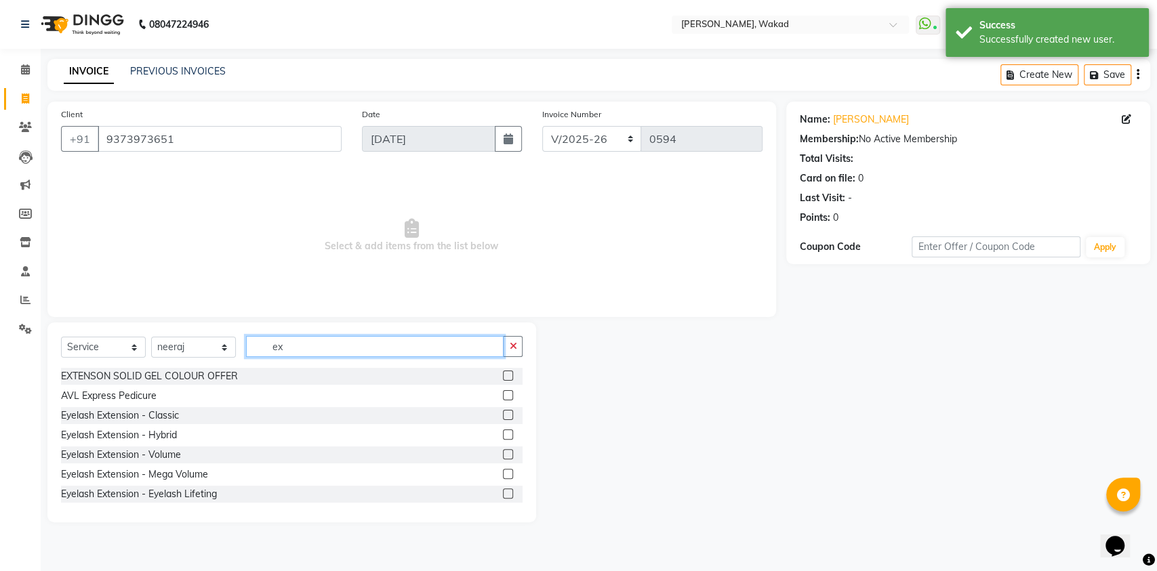
type input "e"
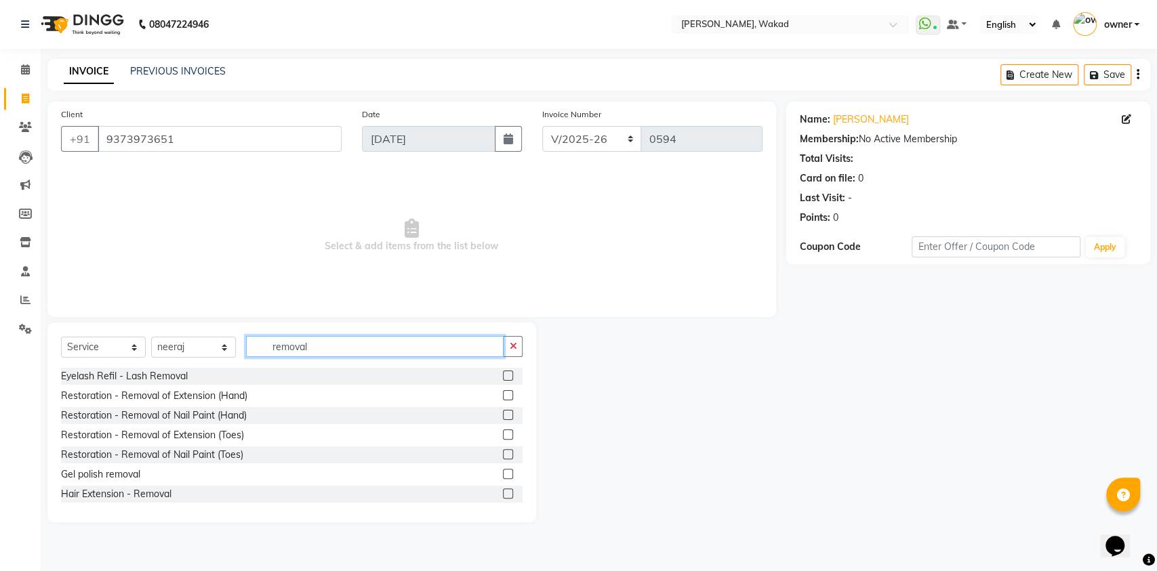
type input "removal"
click at [503, 394] on label at bounding box center [508, 395] width 10 height 10
click at [503, 394] on input "checkbox" at bounding box center [507, 396] width 9 height 9
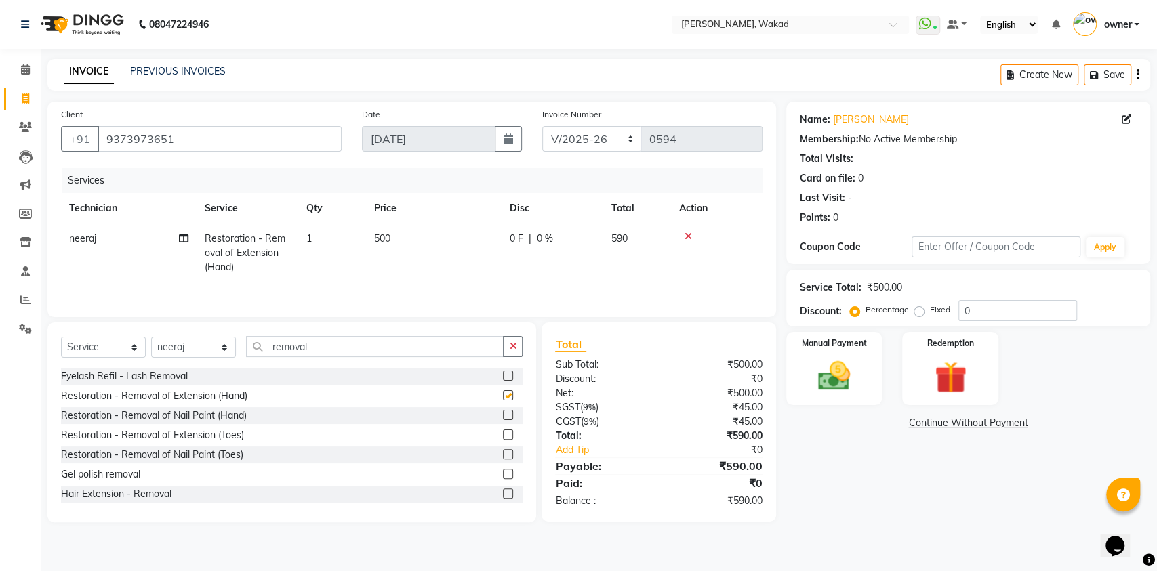
checkbox input "false"
click at [503, 478] on label at bounding box center [508, 474] width 10 height 10
click at [503, 478] on input "checkbox" at bounding box center [507, 474] width 9 height 9
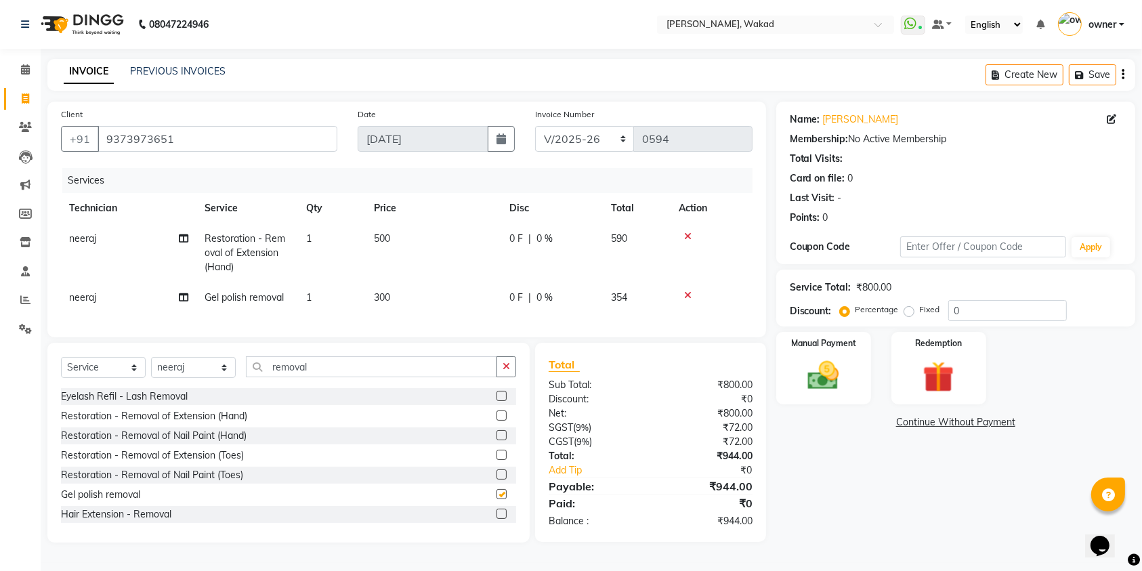
checkbox input "false"
click at [385, 235] on span "500" at bounding box center [382, 238] width 16 height 12
select select "69708"
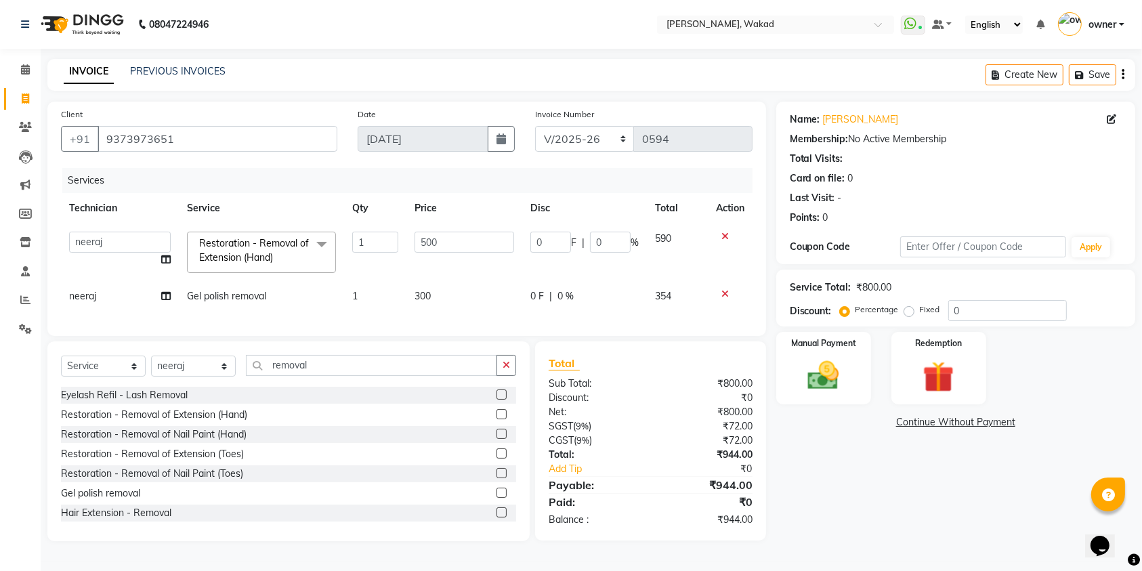
click at [385, 235] on input "1" at bounding box center [375, 242] width 46 height 21
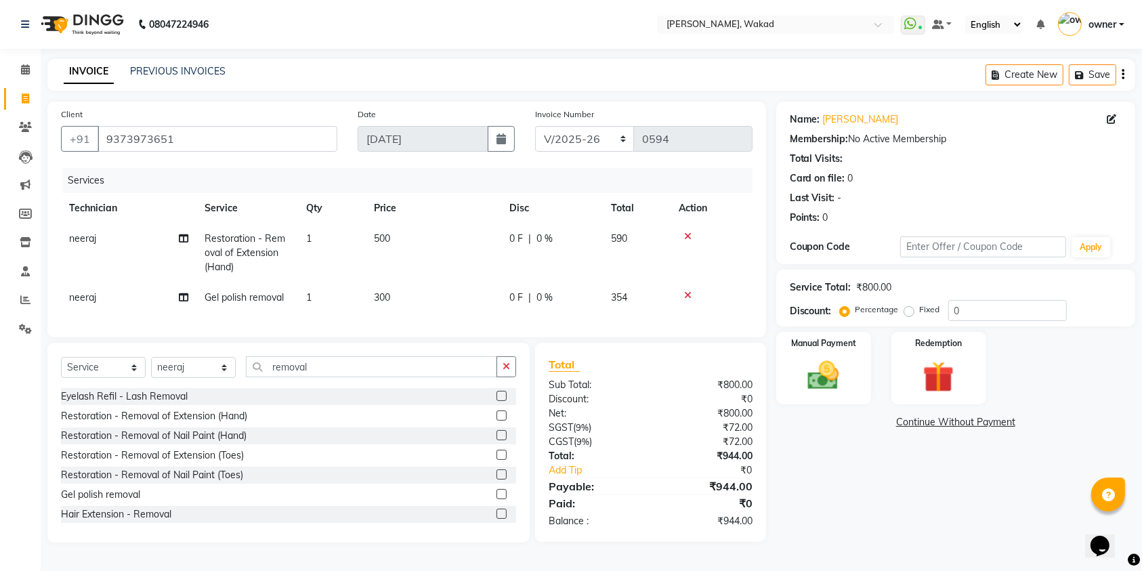
drag, startPoint x: 459, startPoint y: 227, endPoint x: 455, endPoint y: 236, distance: 9.4
click at [455, 236] on td "500" at bounding box center [434, 253] width 136 height 59
select select "69708"
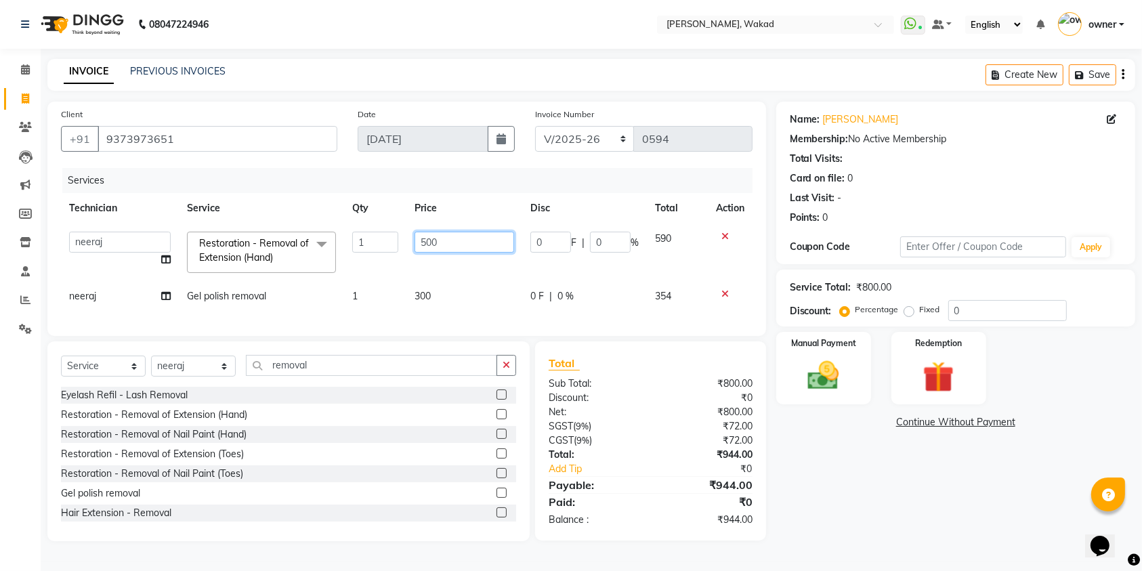
click at [455, 236] on input "500" at bounding box center [465, 242] width 100 height 21
type input "250"
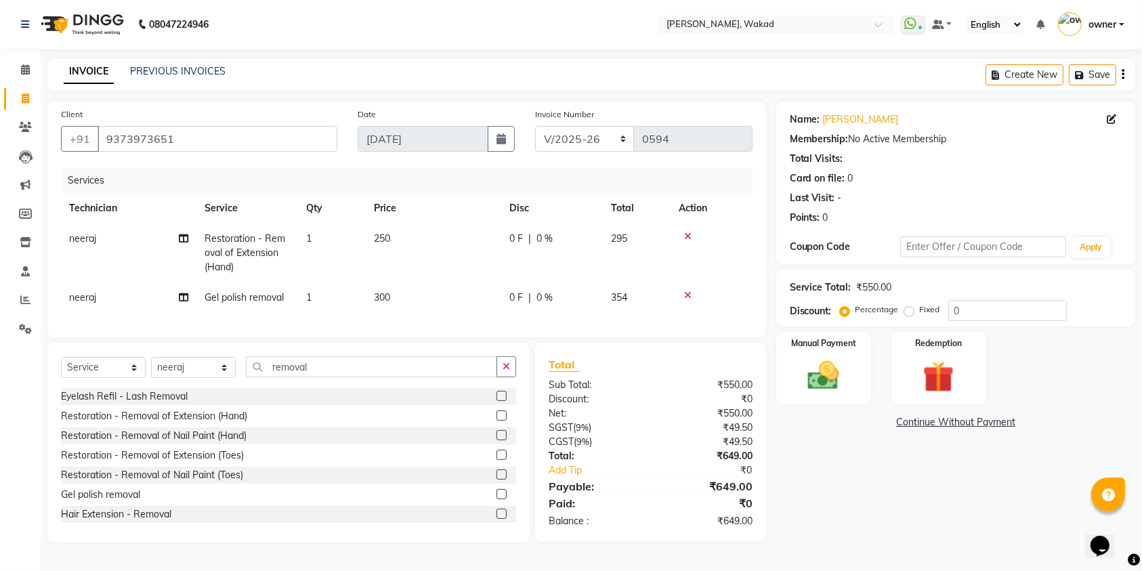
click at [407, 297] on td "300" at bounding box center [434, 298] width 136 height 30
select select "69708"
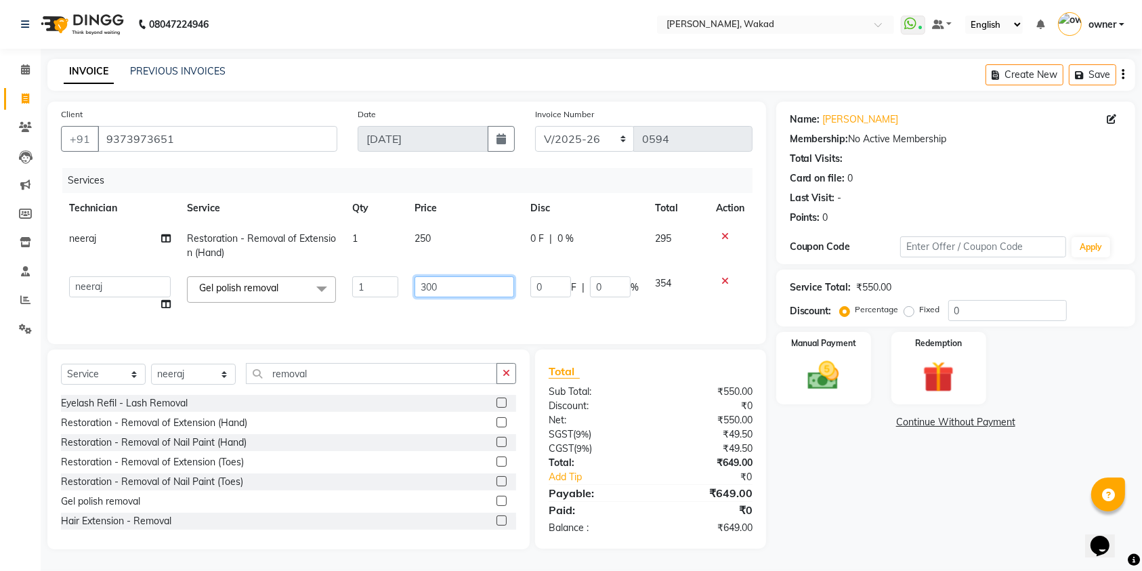
click at [447, 290] on input "300" at bounding box center [465, 286] width 100 height 21
type input "150"
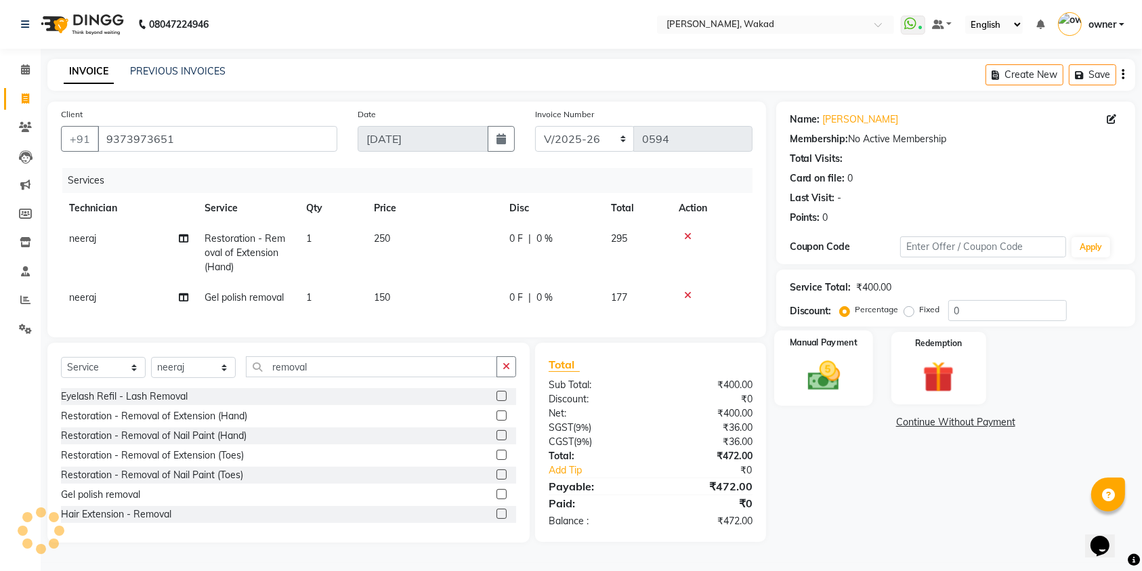
click at [852, 369] on div "Manual Payment" at bounding box center [823, 369] width 99 height 76
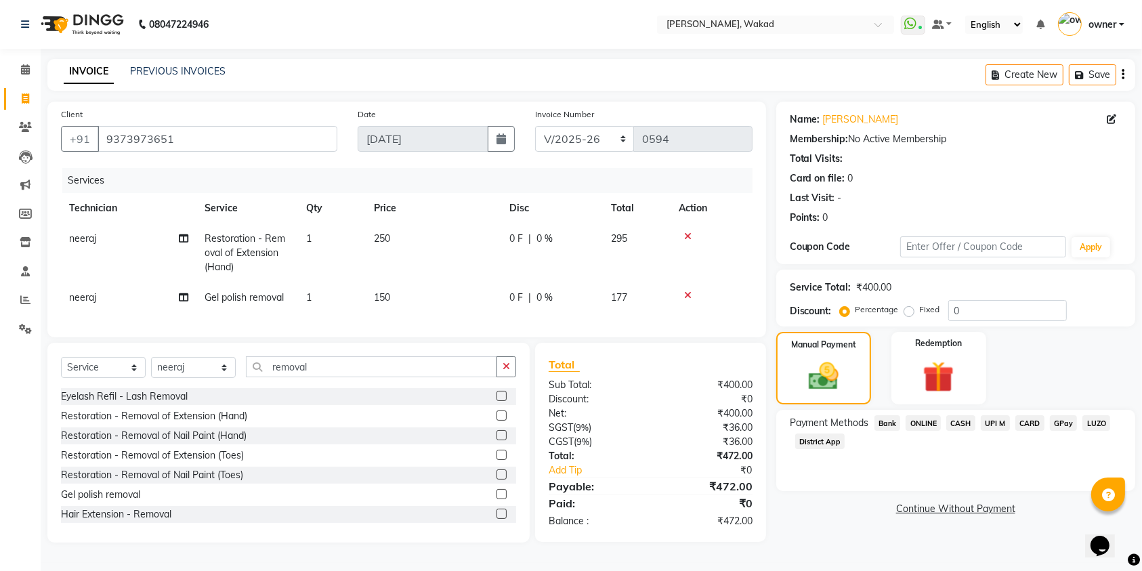
click at [936, 429] on span "ONLINE" at bounding box center [923, 423] width 35 height 16
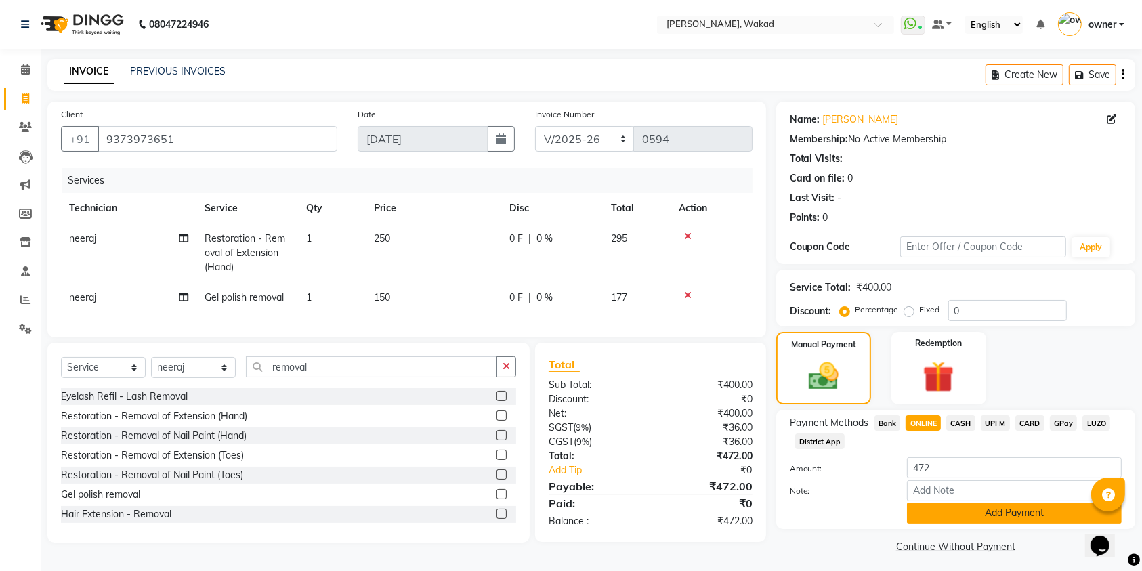
click at [959, 520] on button "Add Payment" at bounding box center [1014, 513] width 215 height 21
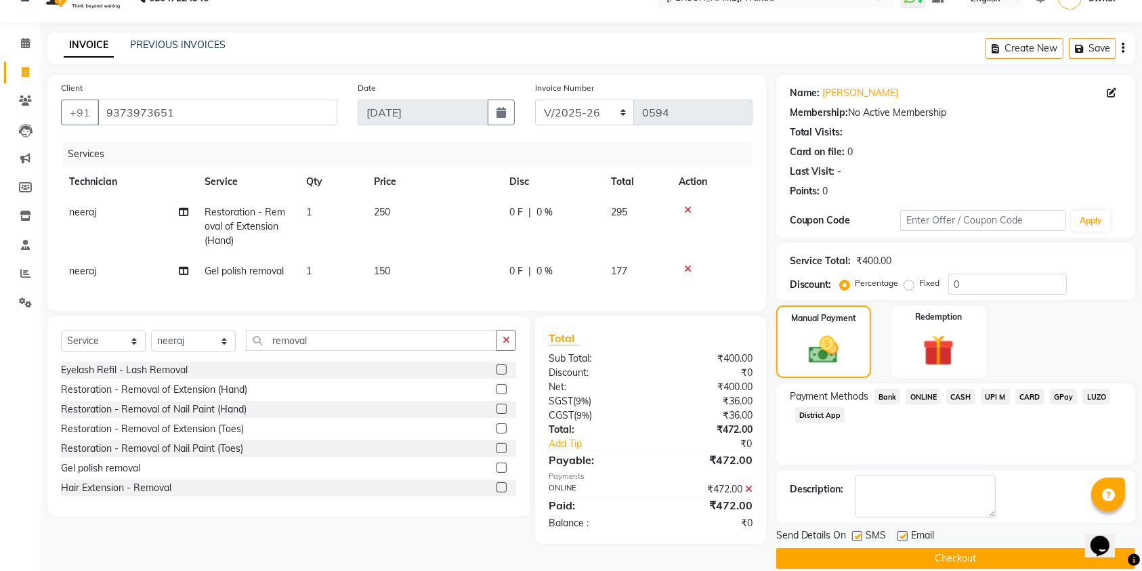
scroll to position [44, 0]
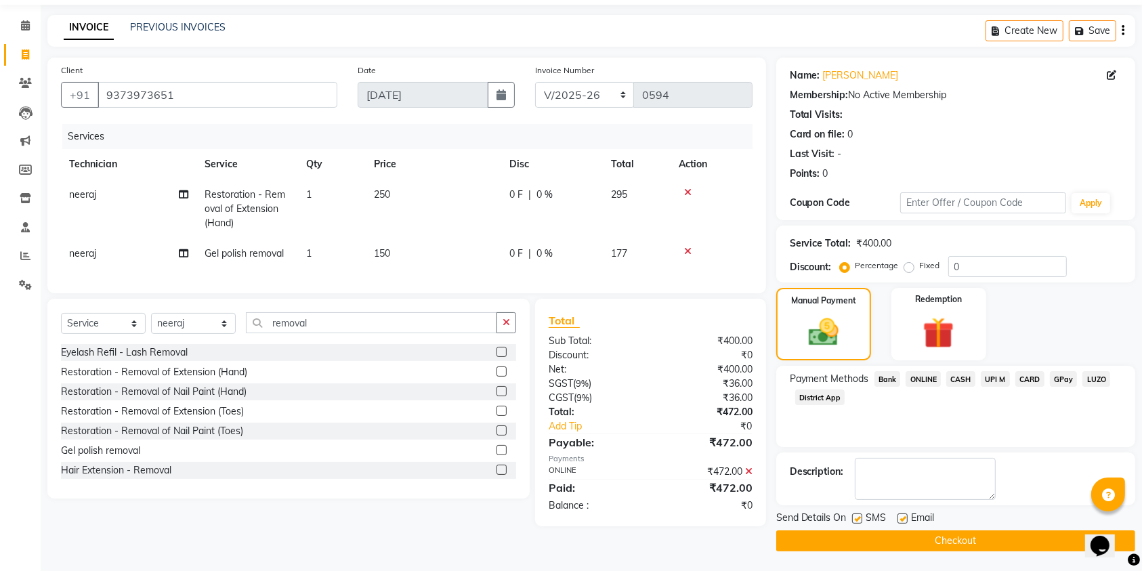
click at [959, 539] on button "Checkout" at bounding box center [955, 541] width 359 height 21
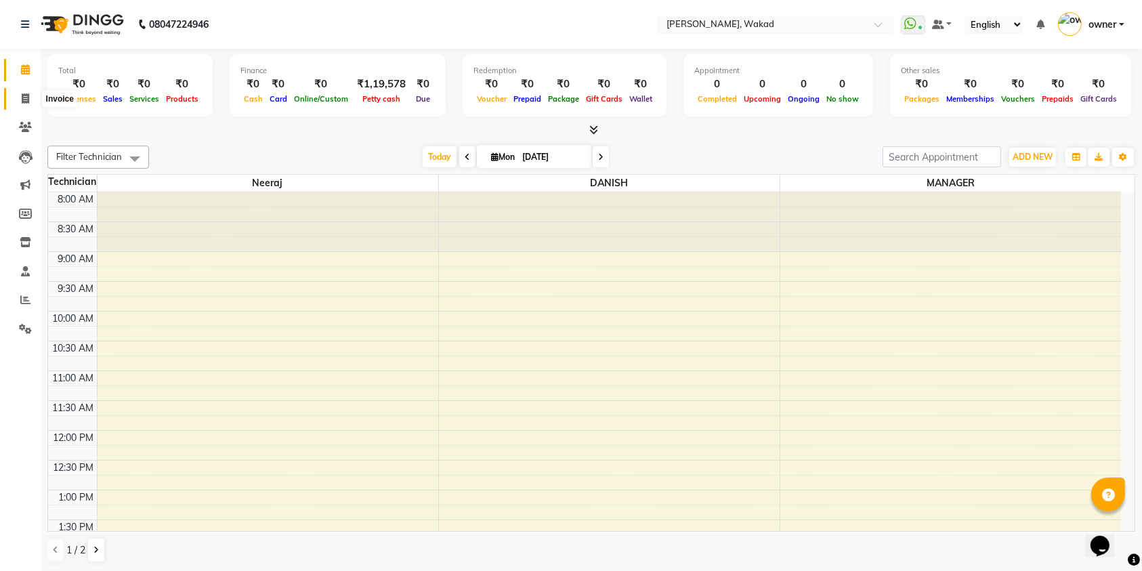
click at [19, 104] on span at bounding box center [26, 99] width 24 height 16
select select "service"
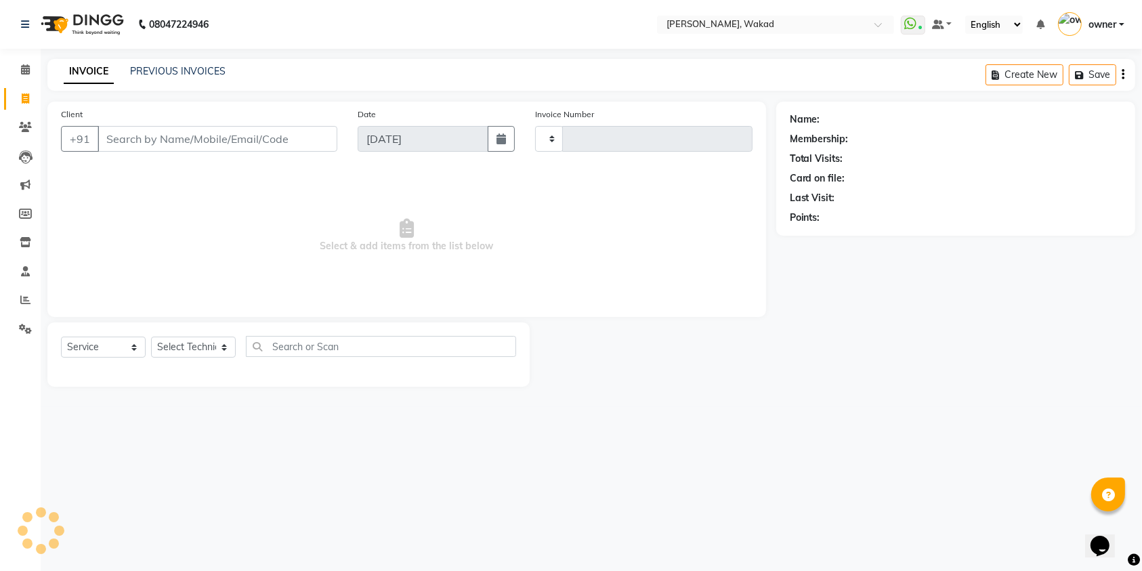
type input "0592"
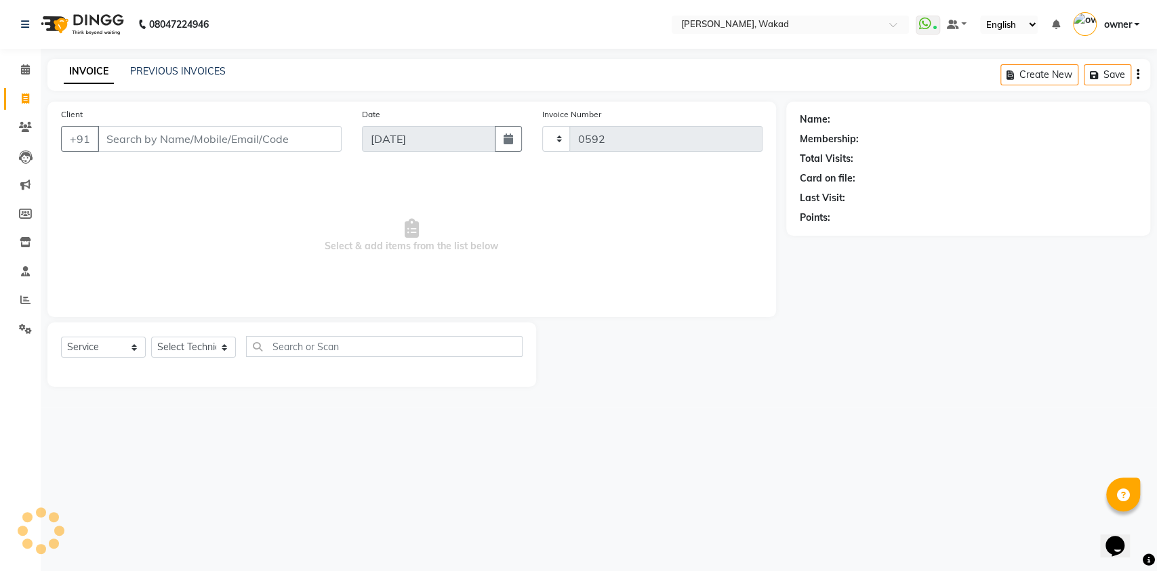
select select "7711"
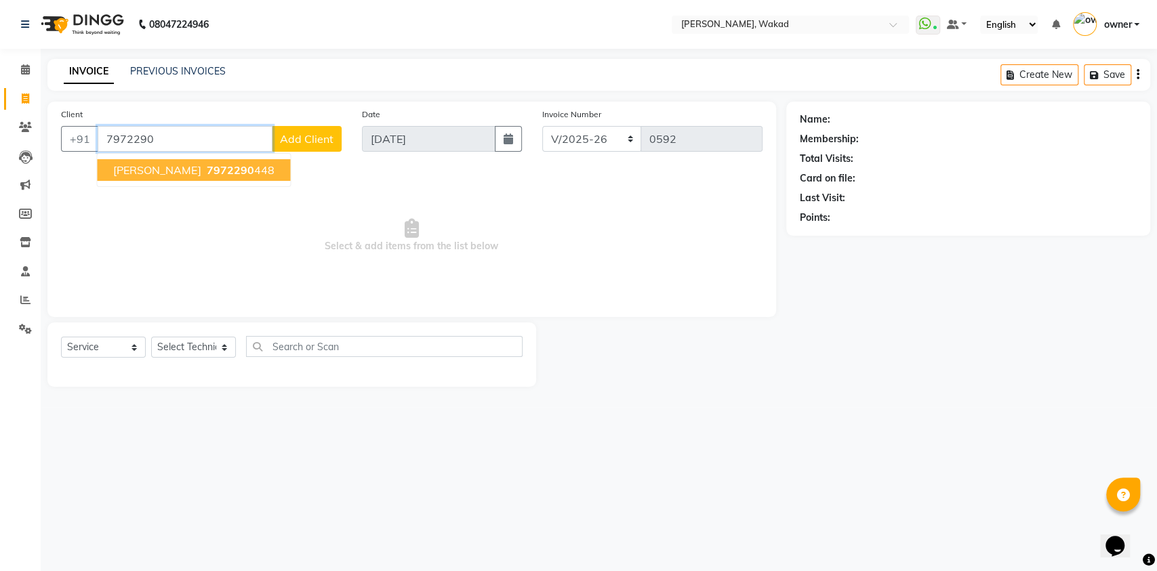
click at [224, 177] on button "[PERSON_NAME] 7972290 448" at bounding box center [193, 170] width 193 height 22
type input "7972290448"
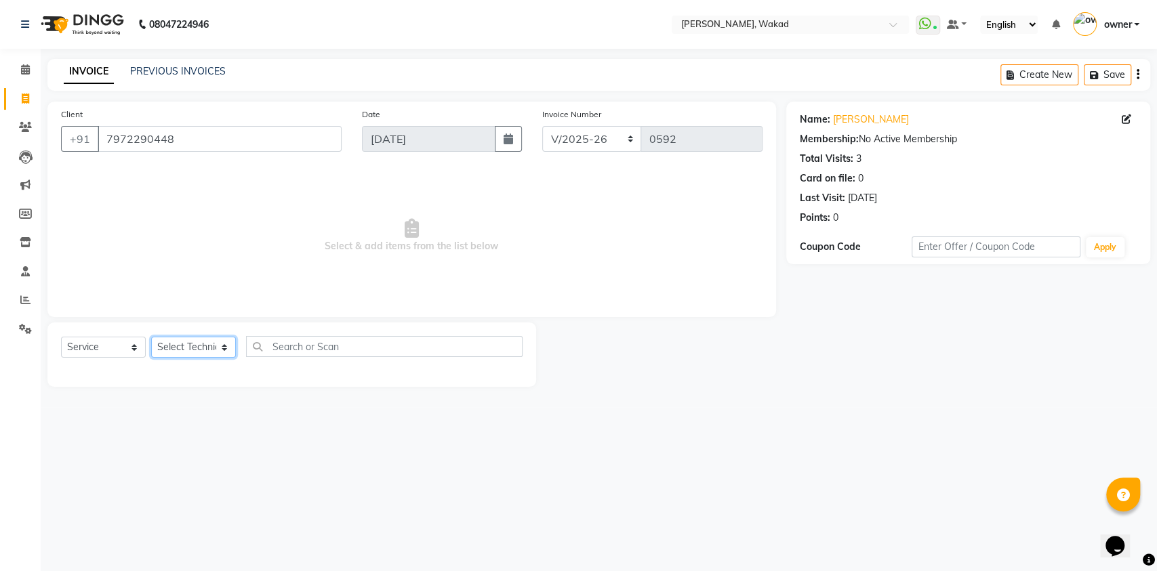
click at [207, 344] on select "Select Technician [DEMOGRAPHIC_DATA] MANAGER neeraj owner [PERSON_NAME]" at bounding box center [193, 347] width 85 height 21
select select "69708"
click at [151, 337] on select "Select Technician [DEMOGRAPHIC_DATA] MANAGER neeraj owner [PERSON_NAME]" at bounding box center [193, 347] width 85 height 21
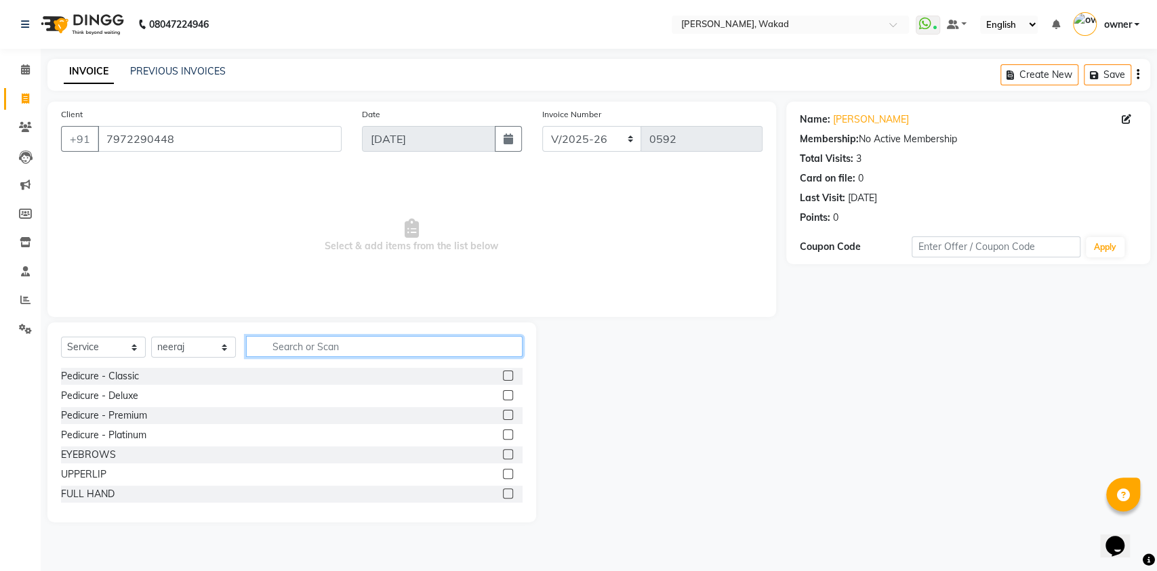
click at [337, 339] on input "text" at bounding box center [384, 346] width 276 height 21
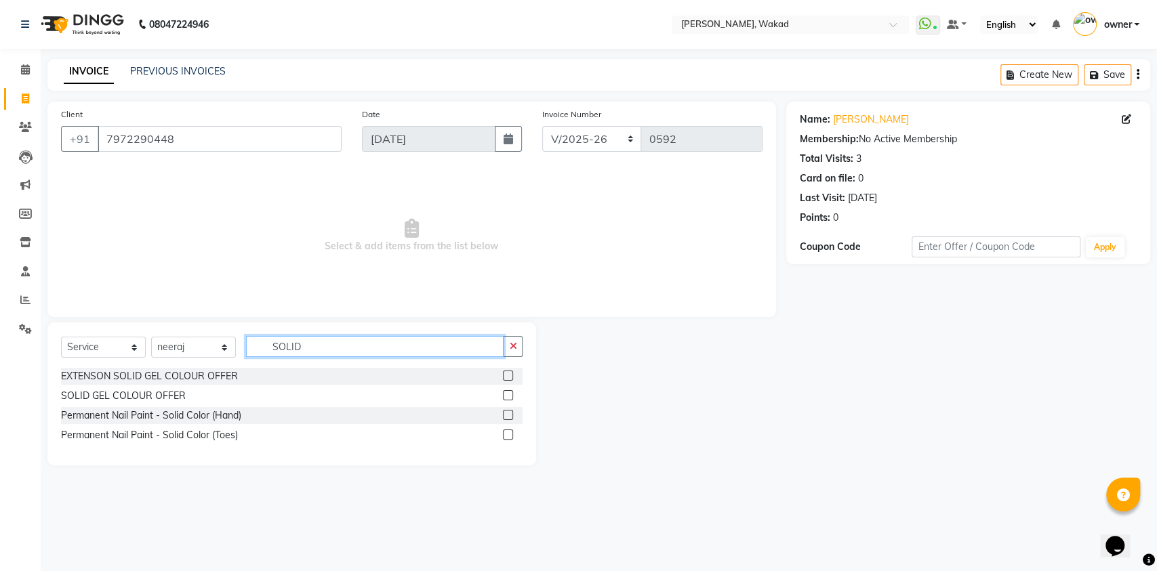
type input "SOLID"
click at [510, 417] on label at bounding box center [508, 415] width 10 height 10
click at [510, 417] on input "checkbox" at bounding box center [507, 415] width 9 height 9
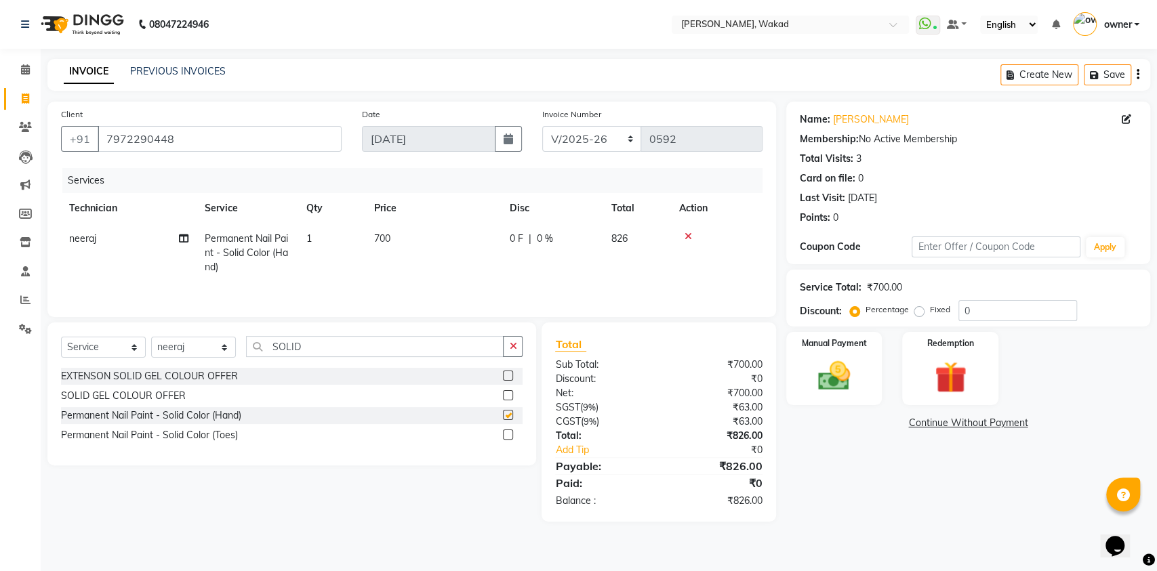
checkbox input "false"
click at [509, 440] on label at bounding box center [508, 435] width 10 height 10
click at [509, 440] on input "checkbox" at bounding box center [507, 435] width 9 height 9
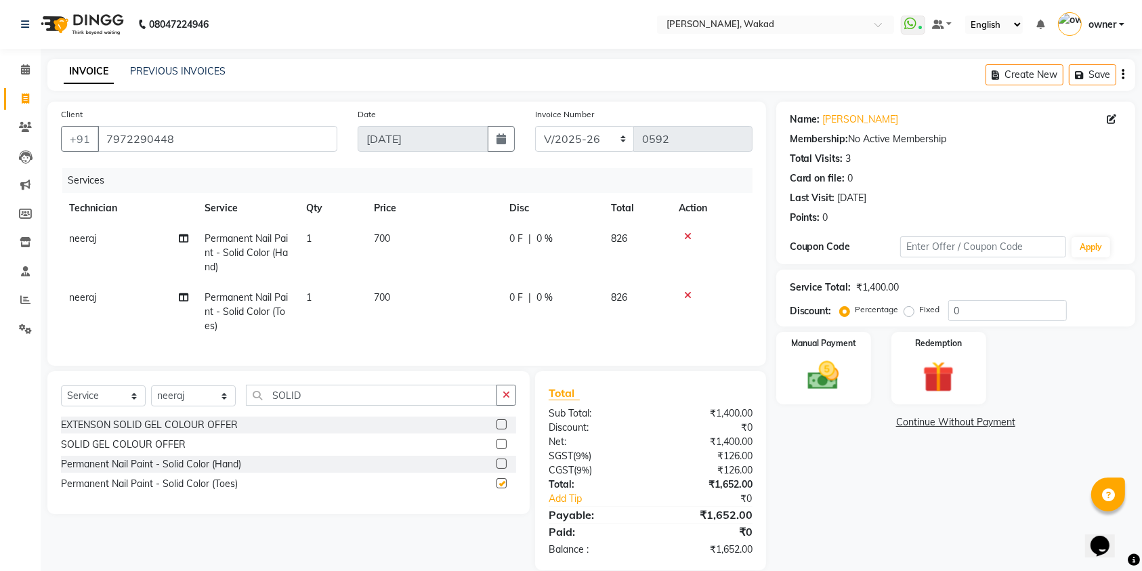
checkbox input "false"
click at [430, 406] on input "SOLID" at bounding box center [371, 395] width 251 height 21
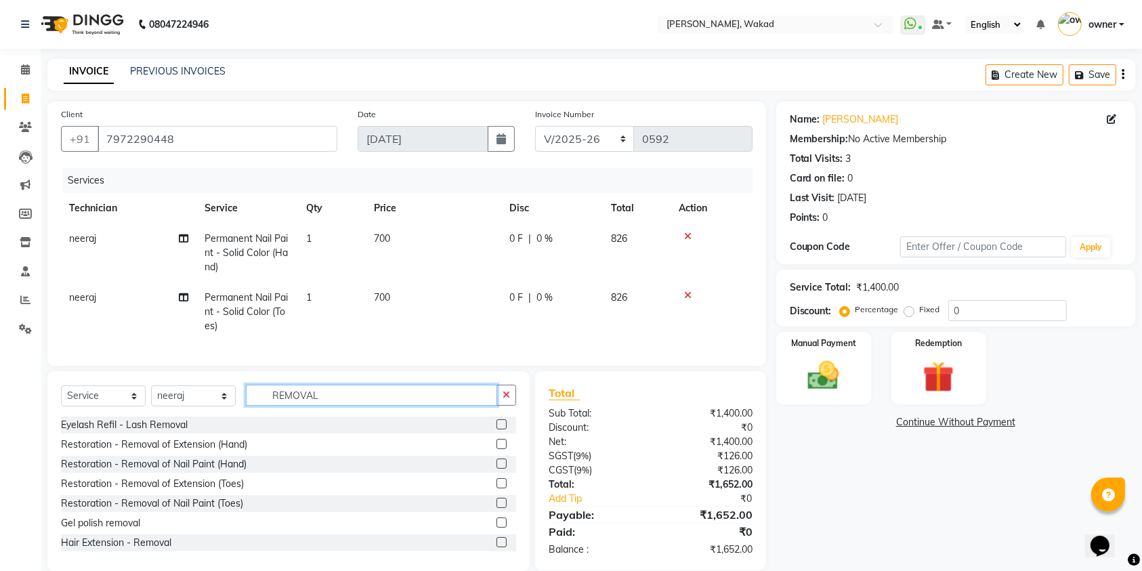
scroll to position [1, 0]
type input "REMOVAL"
click at [497, 526] on label at bounding box center [502, 521] width 10 height 10
click at [497, 526] on input "checkbox" at bounding box center [501, 522] width 9 height 9
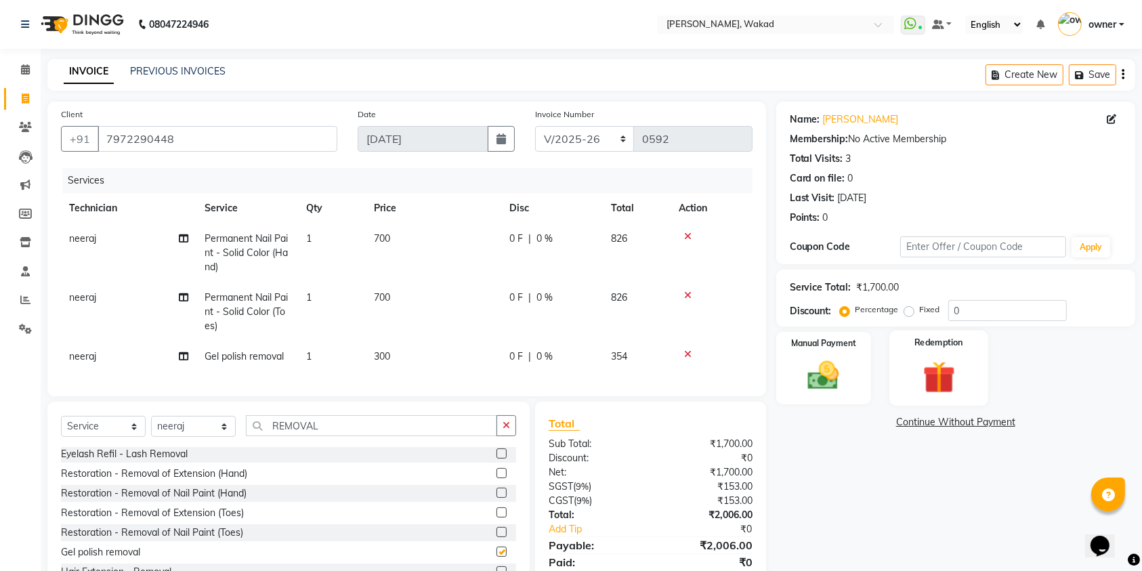
checkbox input "false"
click at [982, 307] on input "0" at bounding box center [1008, 310] width 119 height 21
type input "30"
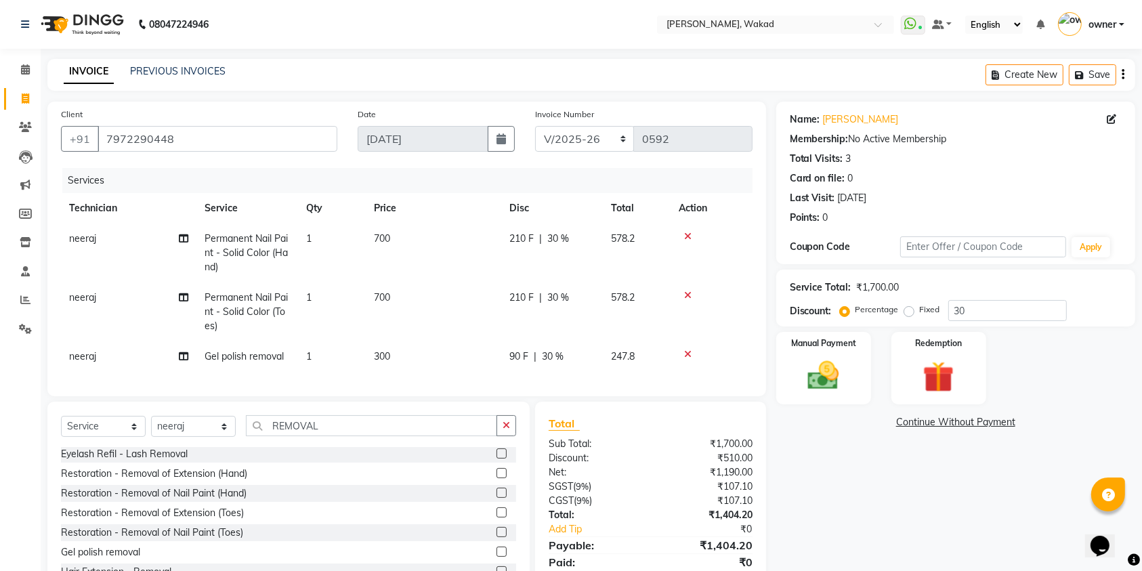
click at [387, 352] on span "300" at bounding box center [382, 356] width 16 height 12
click at [366, 352] on td "1" at bounding box center [332, 356] width 68 height 30
select select "69708"
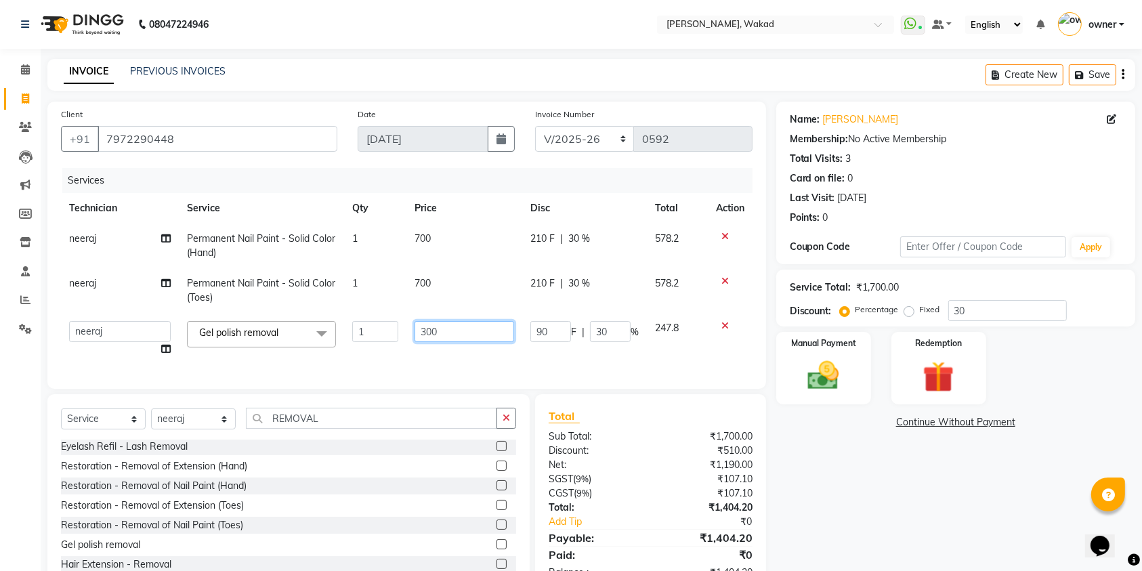
click at [436, 337] on input "300" at bounding box center [465, 331] width 100 height 21
type input "150"
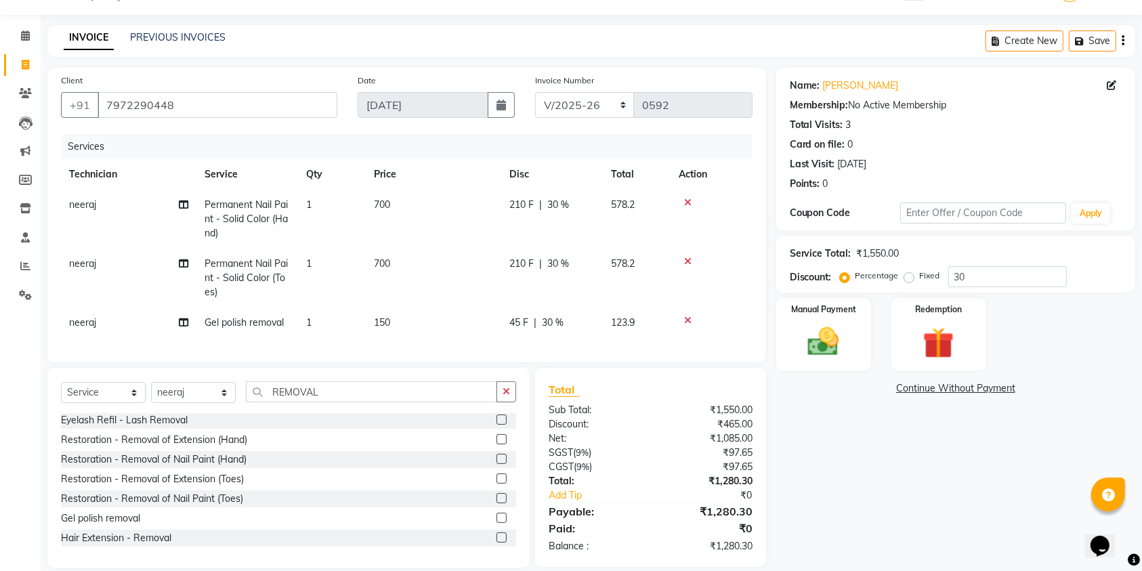
scroll to position [64, 0]
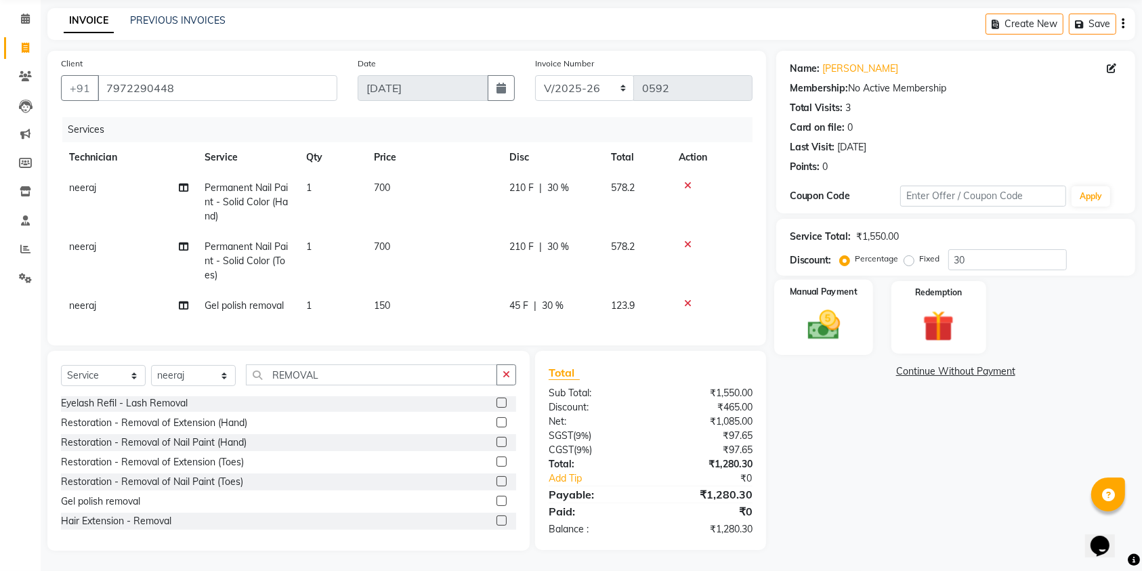
click at [844, 306] on img at bounding box center [823, 324] width 53 height 37
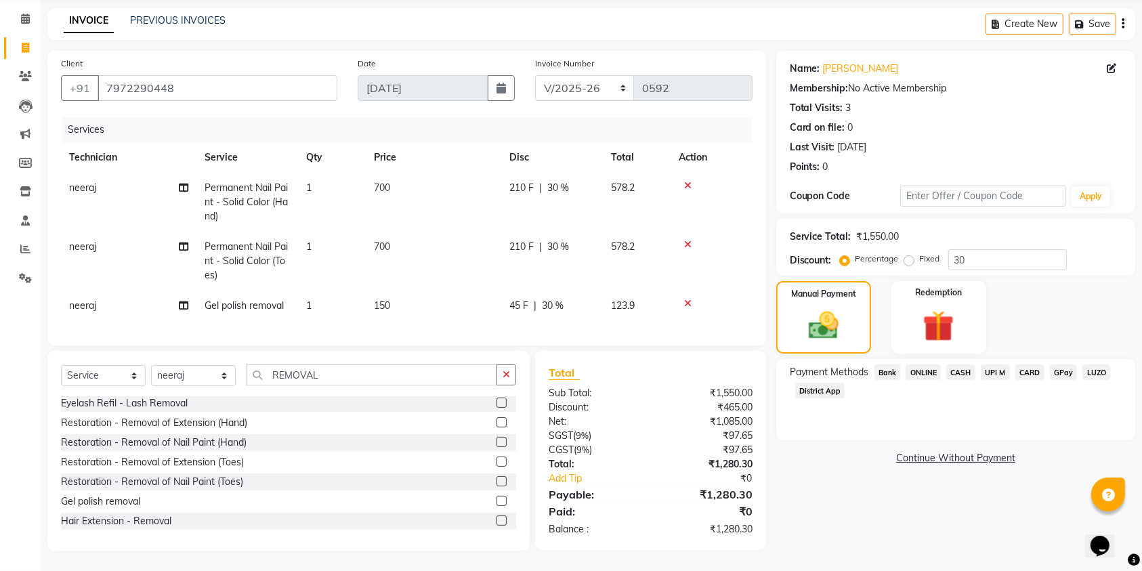
click at [928, 365] on span "ONLINE" at bounding box center [923, 373] width 35 height 16
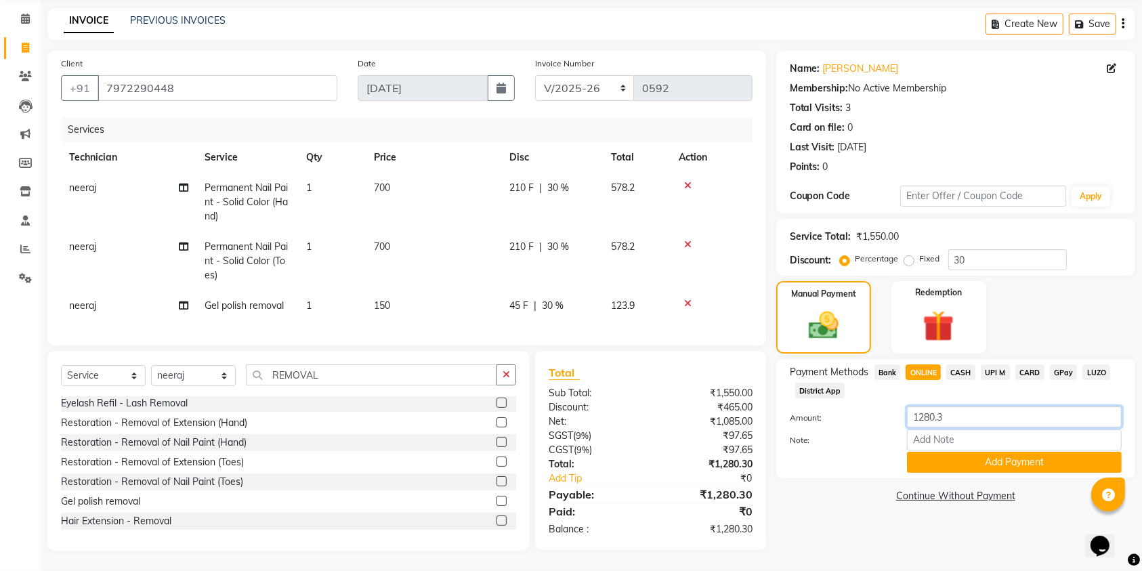
click at [952, 410] on input "1280.3" at bounding box center [1014, 417] width 215 height 21
type input "1280"
click at [961, 452] on button "Add Payment" at bounding box center [1014, 462] width 215 height 21
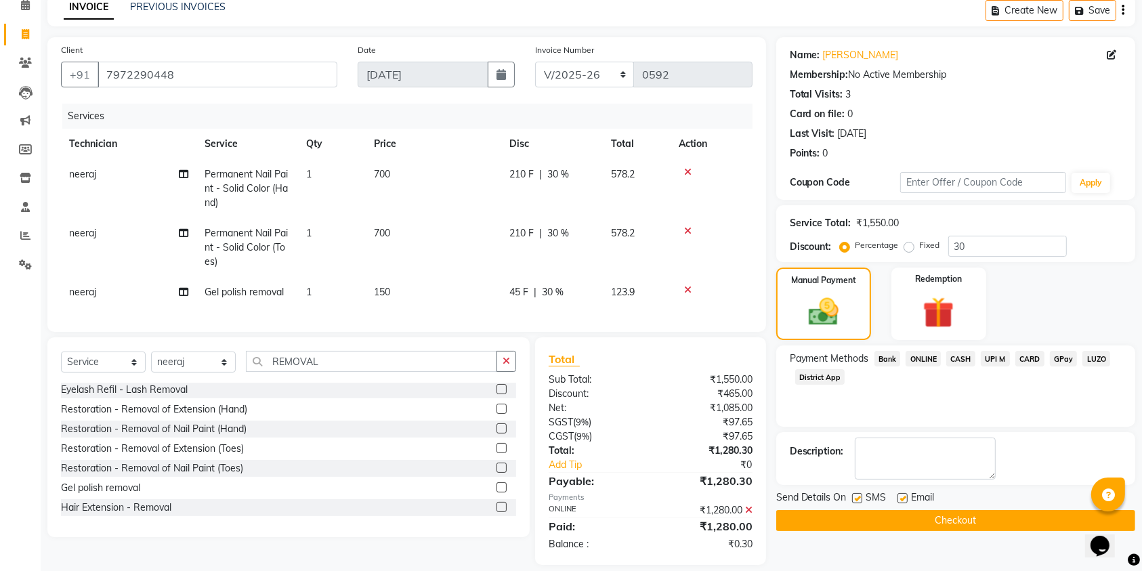
click at [937, 515] on button "Checkout" at bounding box center [955, 520] width 359 height 21
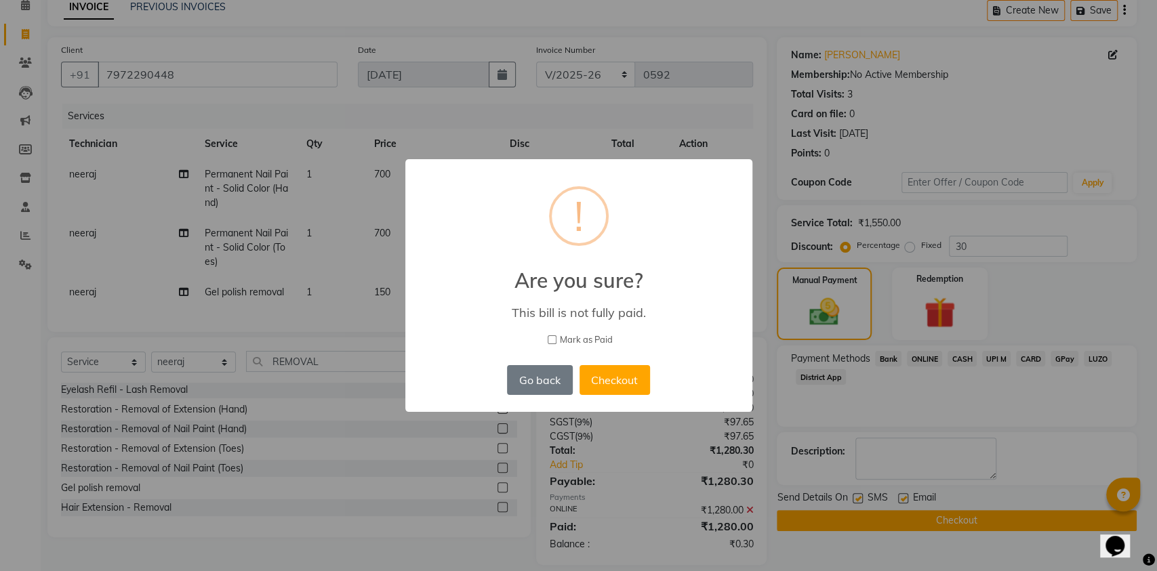
click at [547, 335] on input "Mark as Paid" at bounding box center [551, 339] width 9 height 9
checkbox input "true"
click at [604, 376] on button "Checkout" at bounding box center [614, 380] width 70 height 30
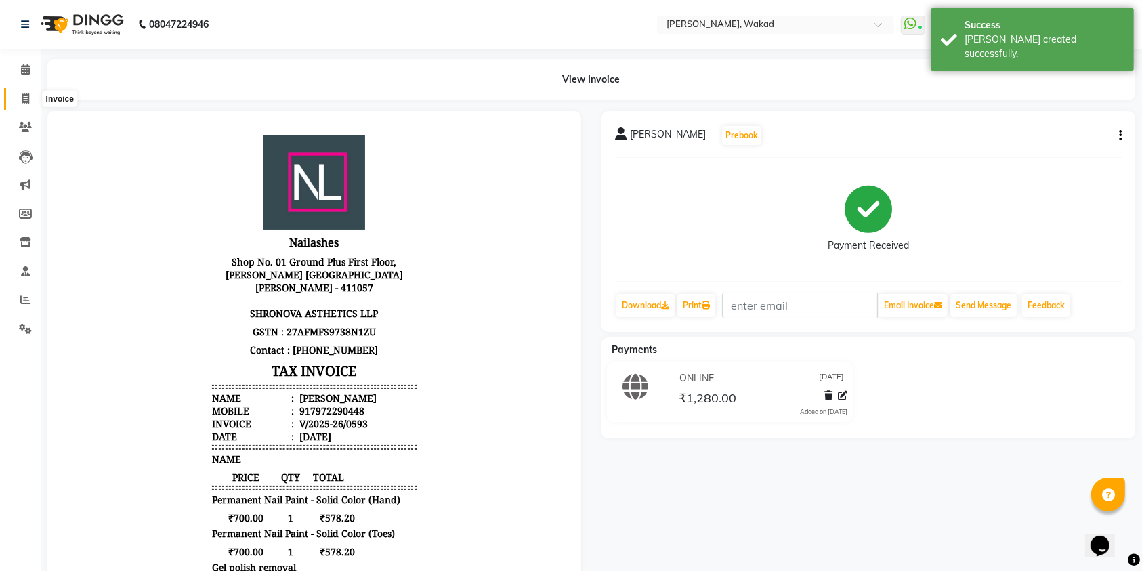
click at [30, 100] on span at bounding box center [26, 99] width 24 height 16
select select "service"
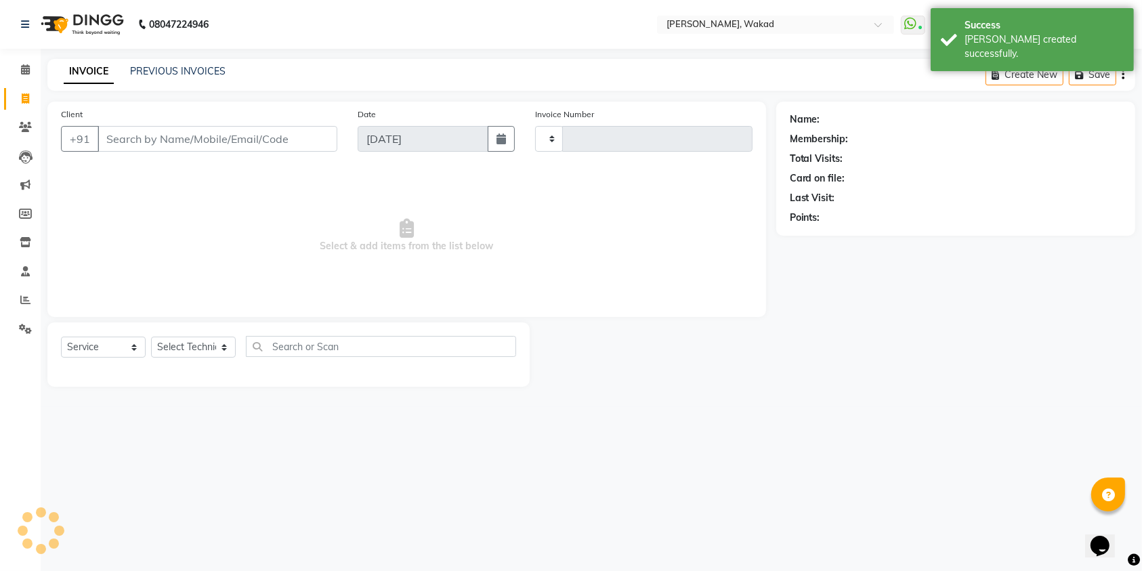
type input "0594"
select select "7711"
